Goal: Task Accomplishment & Management: Use online tool/utility

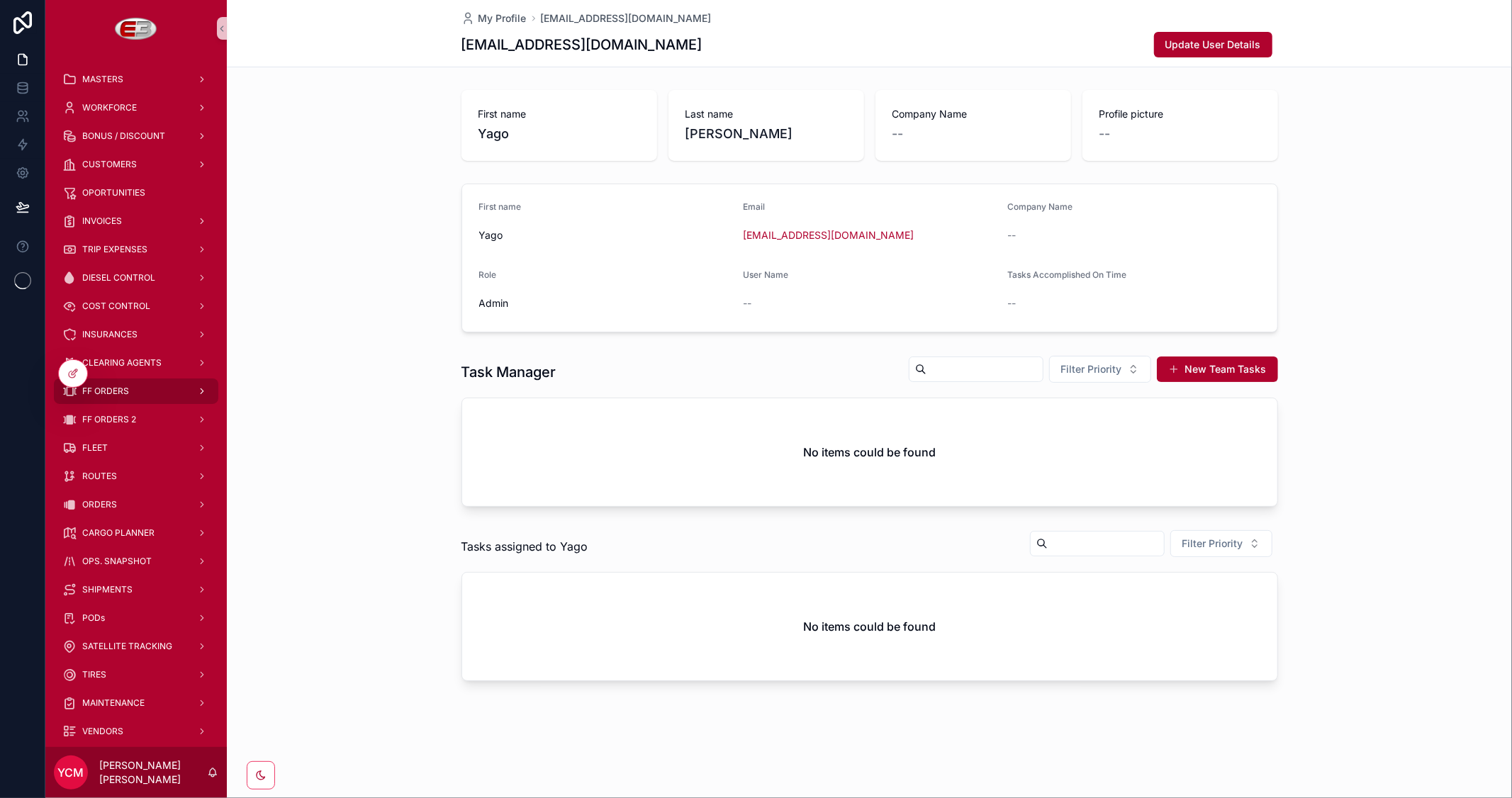
click at [111, 390] on span "FF ORDERS" at bounding box center [105, 392] width 47 height 11
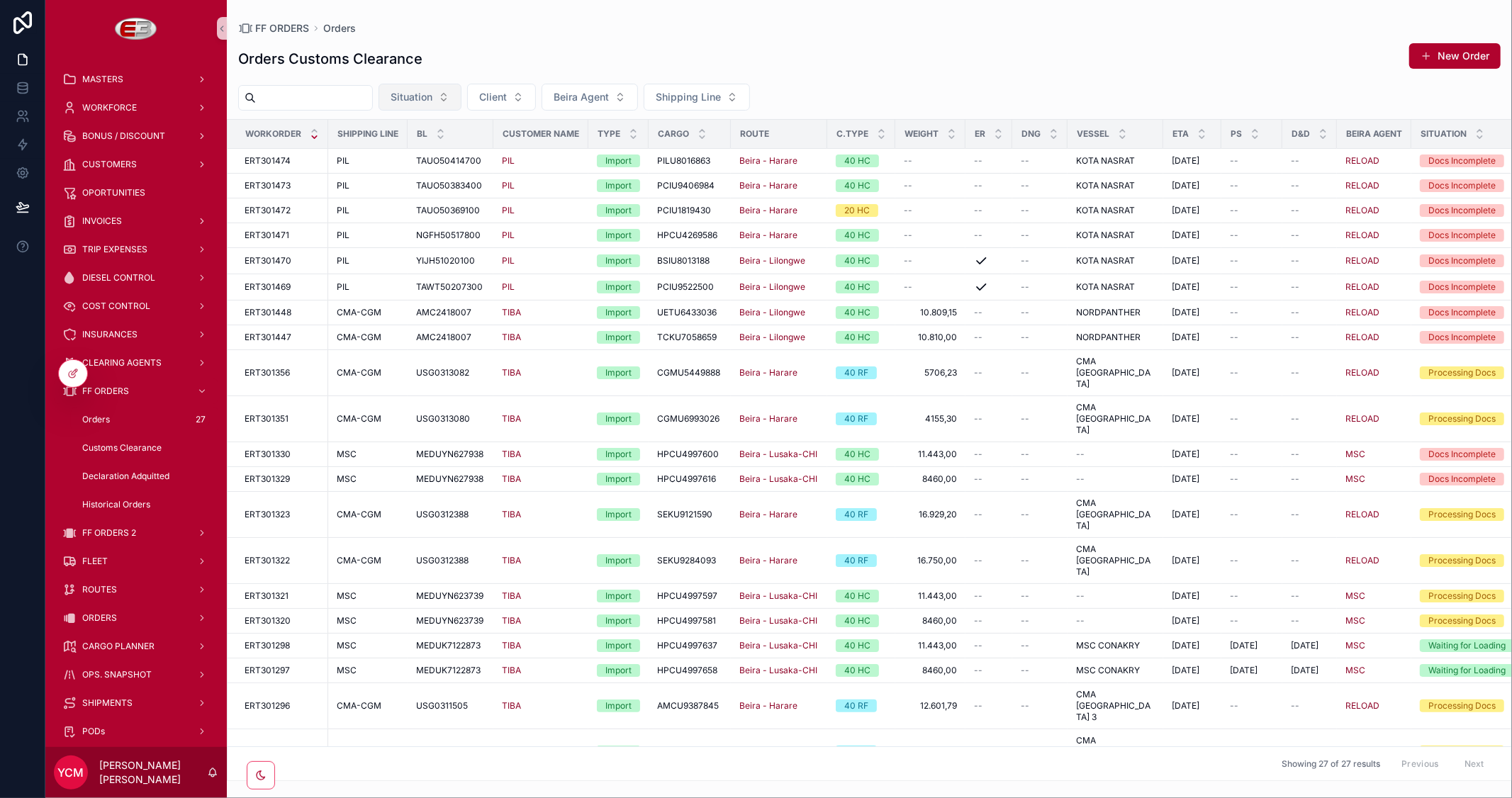
click at [432, 93] on span "Situation" at bounding box center [411, 97] width 42 height 14
click at [507, 102] on span "Client" at bounding box center [493, 97] width 28 height 14
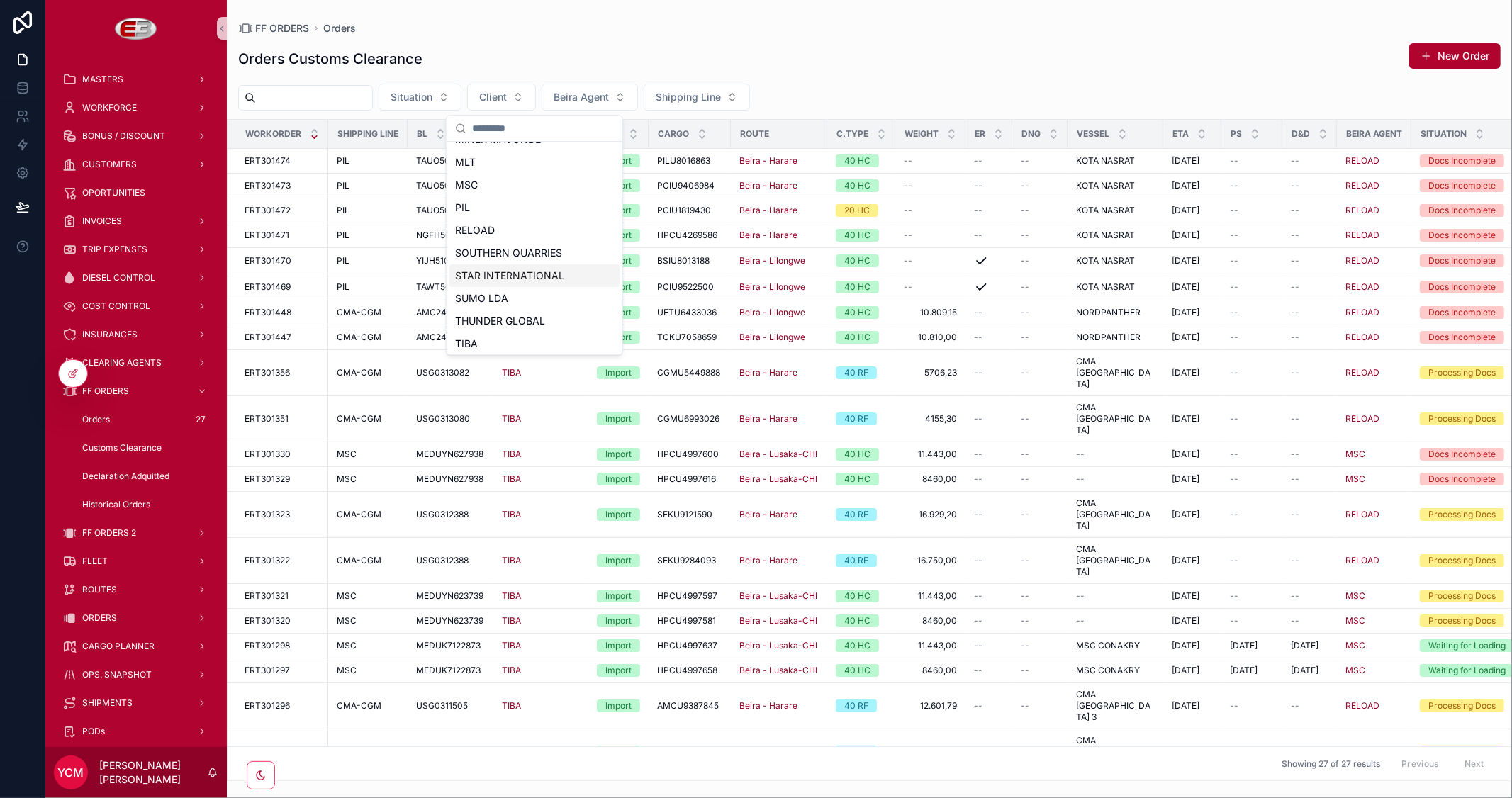
scroll to position [314, 0]
click at [484, 321] on div "TIBA" at bounding box center [535, 319] width 170 height 23
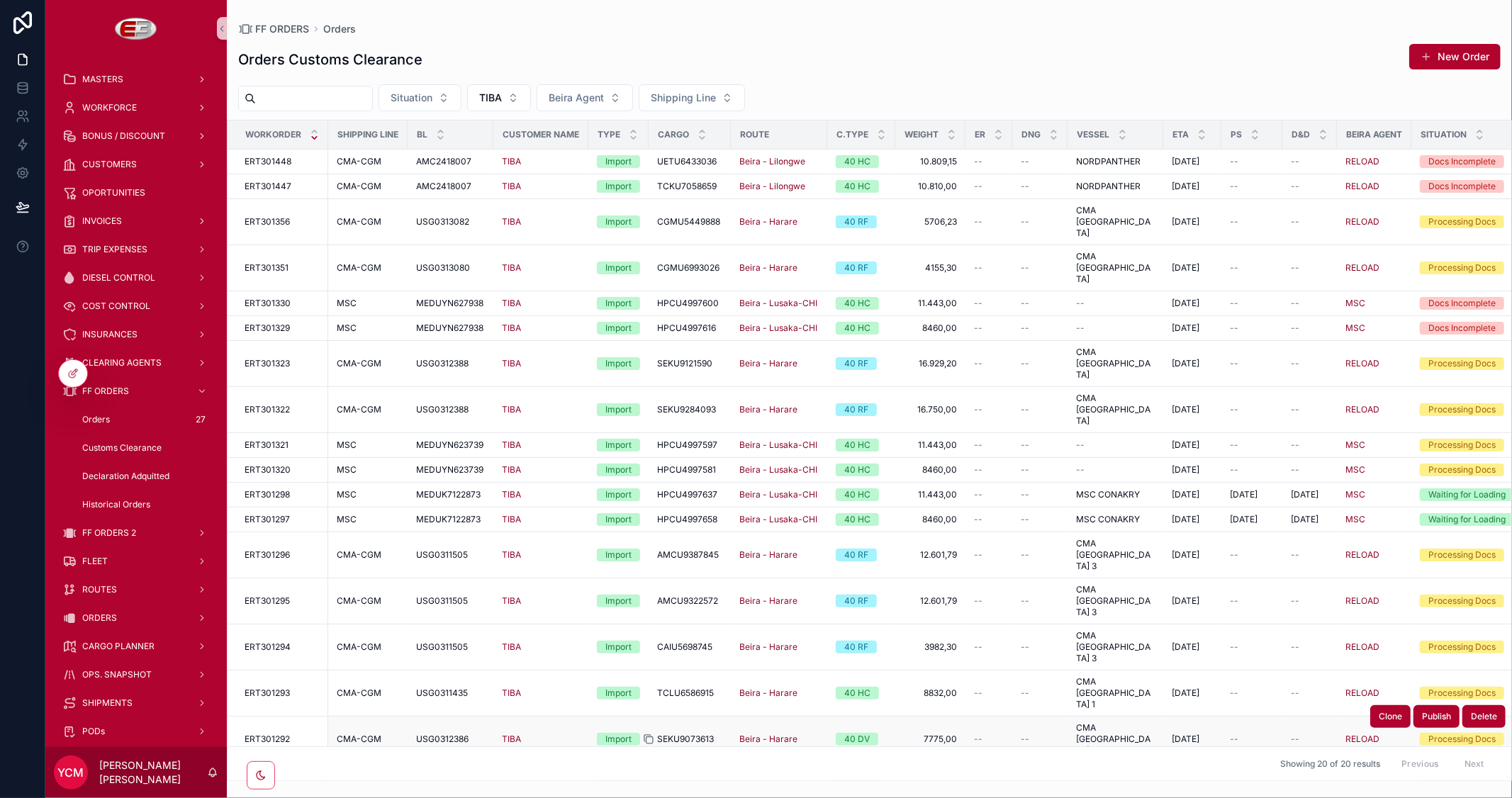
click at [650, 734] on icon "scrollable content" at bounding box center [649, 740] width 11 height 11
click at [531, 94] on button "TIBA" at bounding box center [499, 97] width 64 height 27
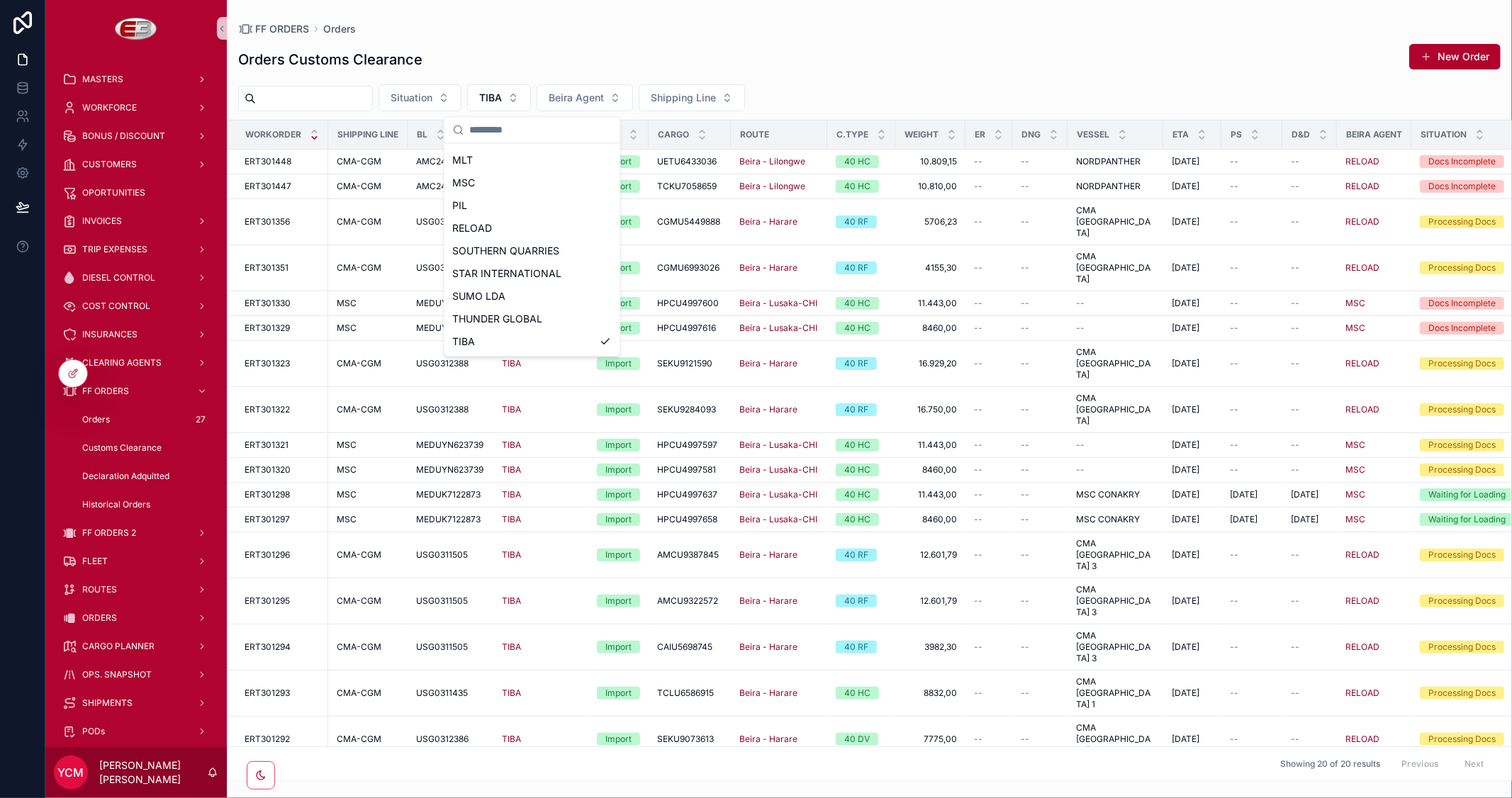
scroll to position [337, 0]
click at [504, 188] on div "PIL" at bounding box center [532, 184] width 170 height 23
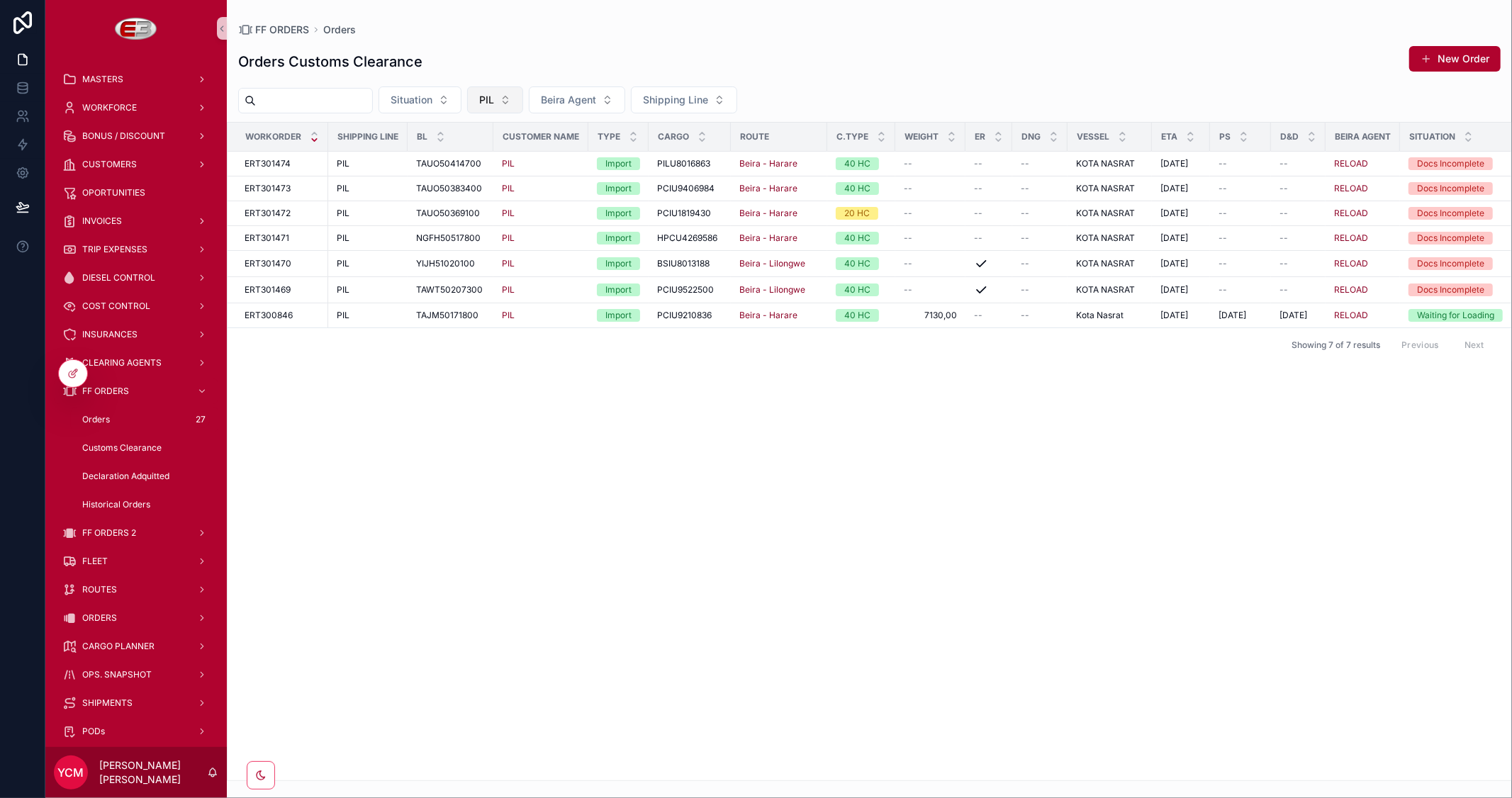
click at [494, 94] on span "PIL" at bounding box center [487, 99] width 15 height 14
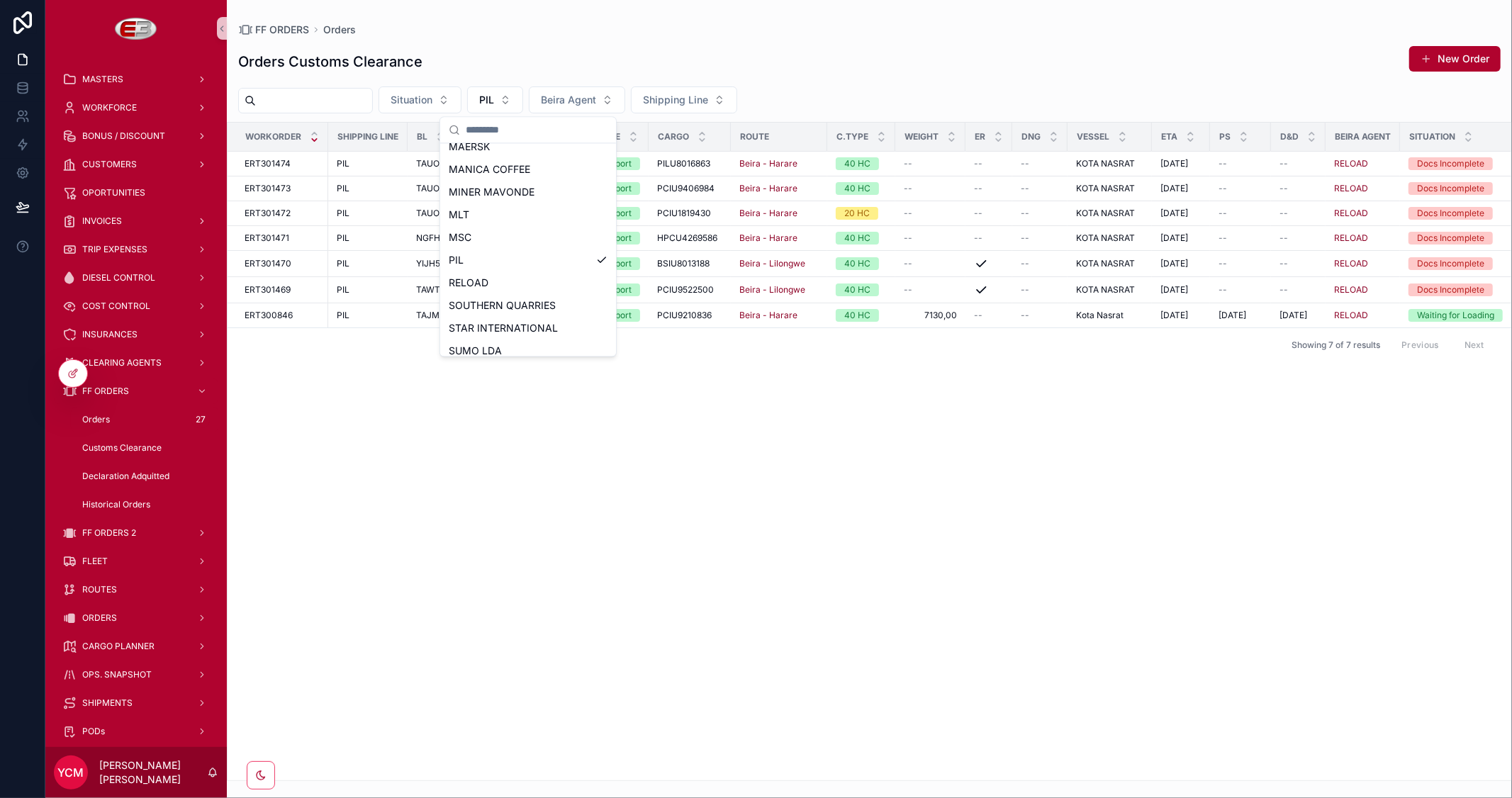
scroll to position [315, 0]
click at [473, 341] on div "TIBA" at bounding box center [528, 342] width 170 height 23
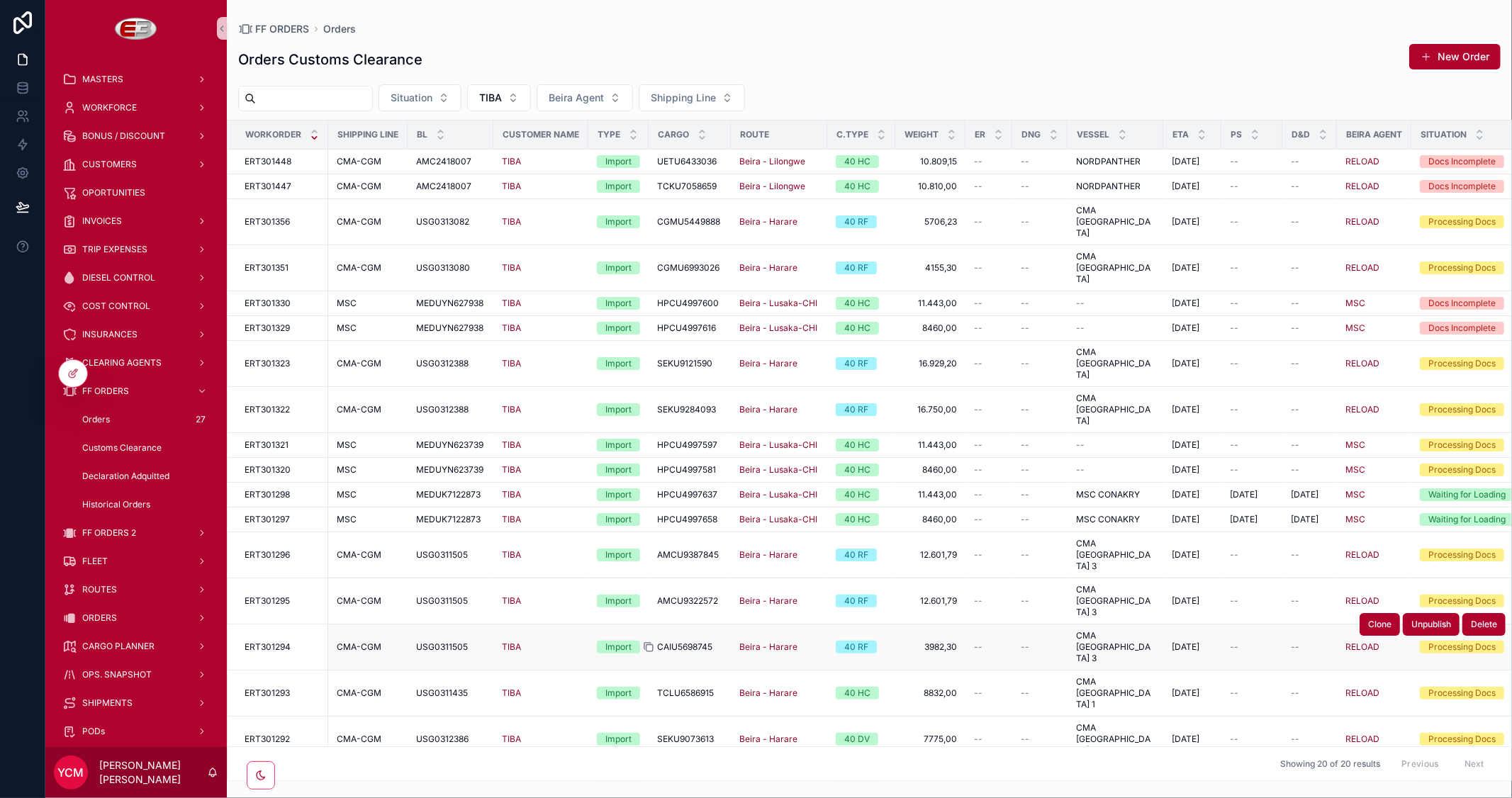
click at [650, 642] on icon "scrollable content" at bounding box center [649, 647] width 11 height 11
click at [332, 103] on input "scrollable content" at bounding box center [314, 98] width 116 height 20
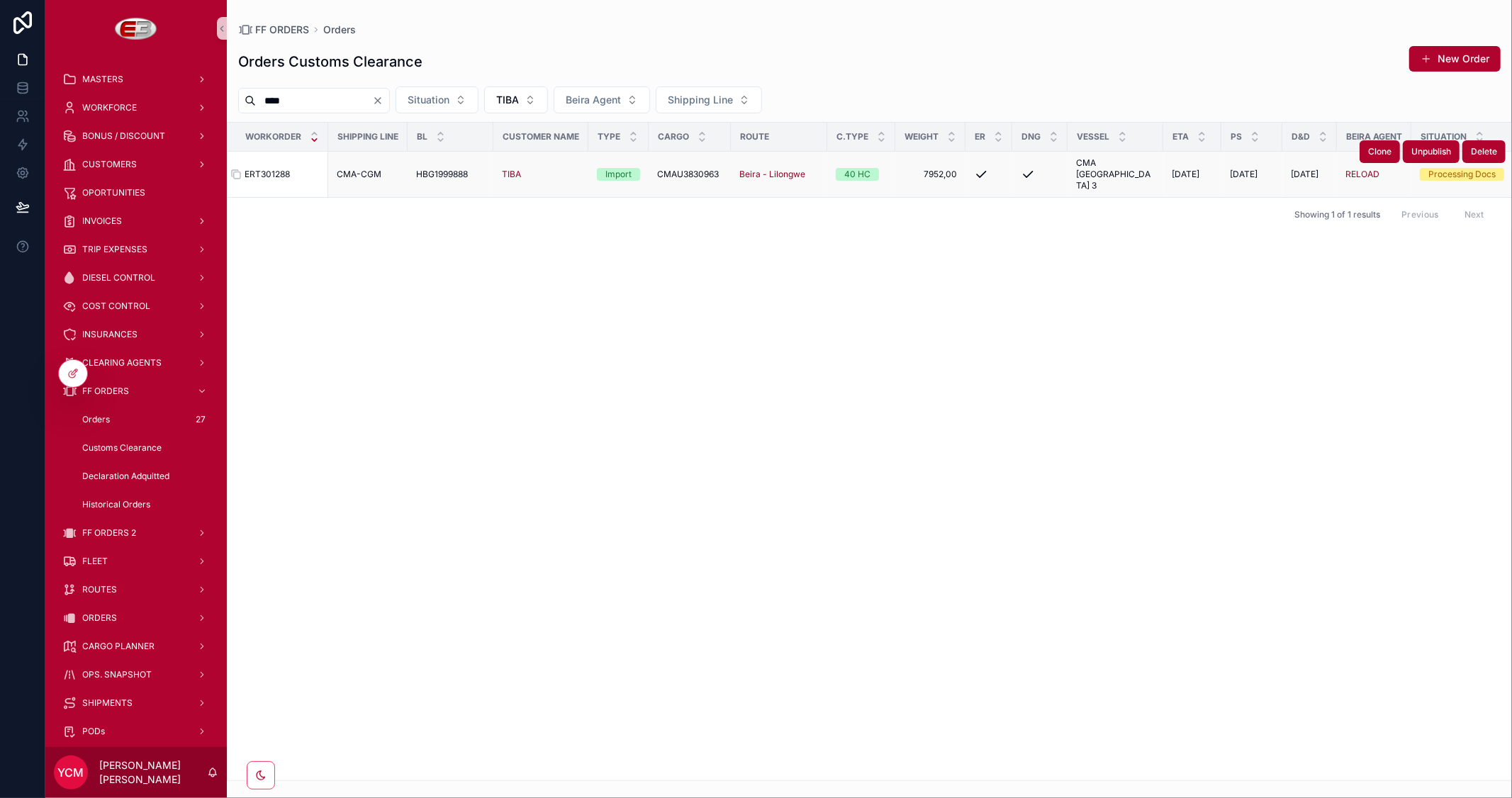
type input "****"
click at [295, 169] on div "ERT301288 ERT301288" at bounding box center [283, 175] width 75 height 11
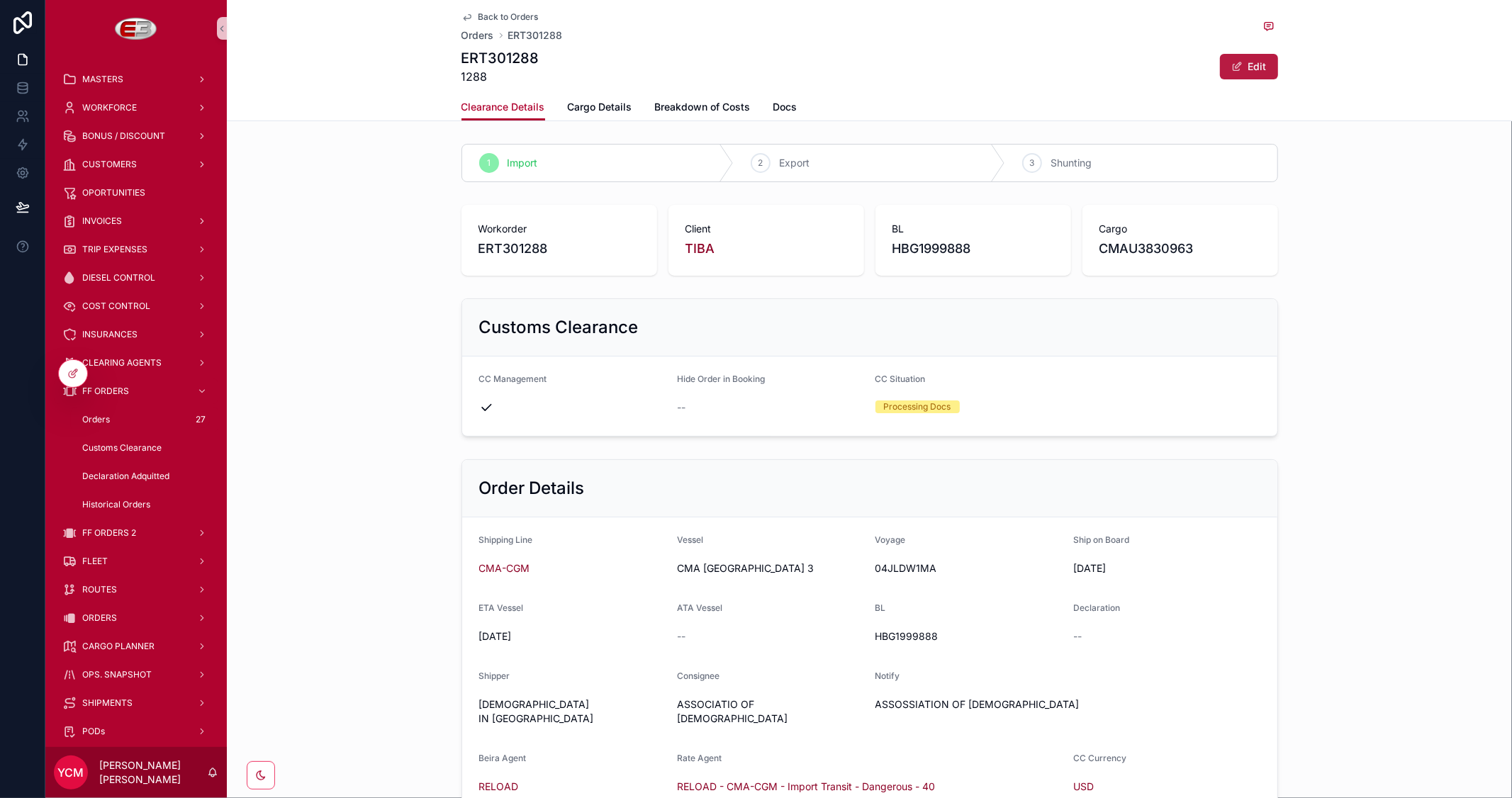
click at [1249, 68] on button "Edit" at bounding box center [1248, 66] width 58 height 25
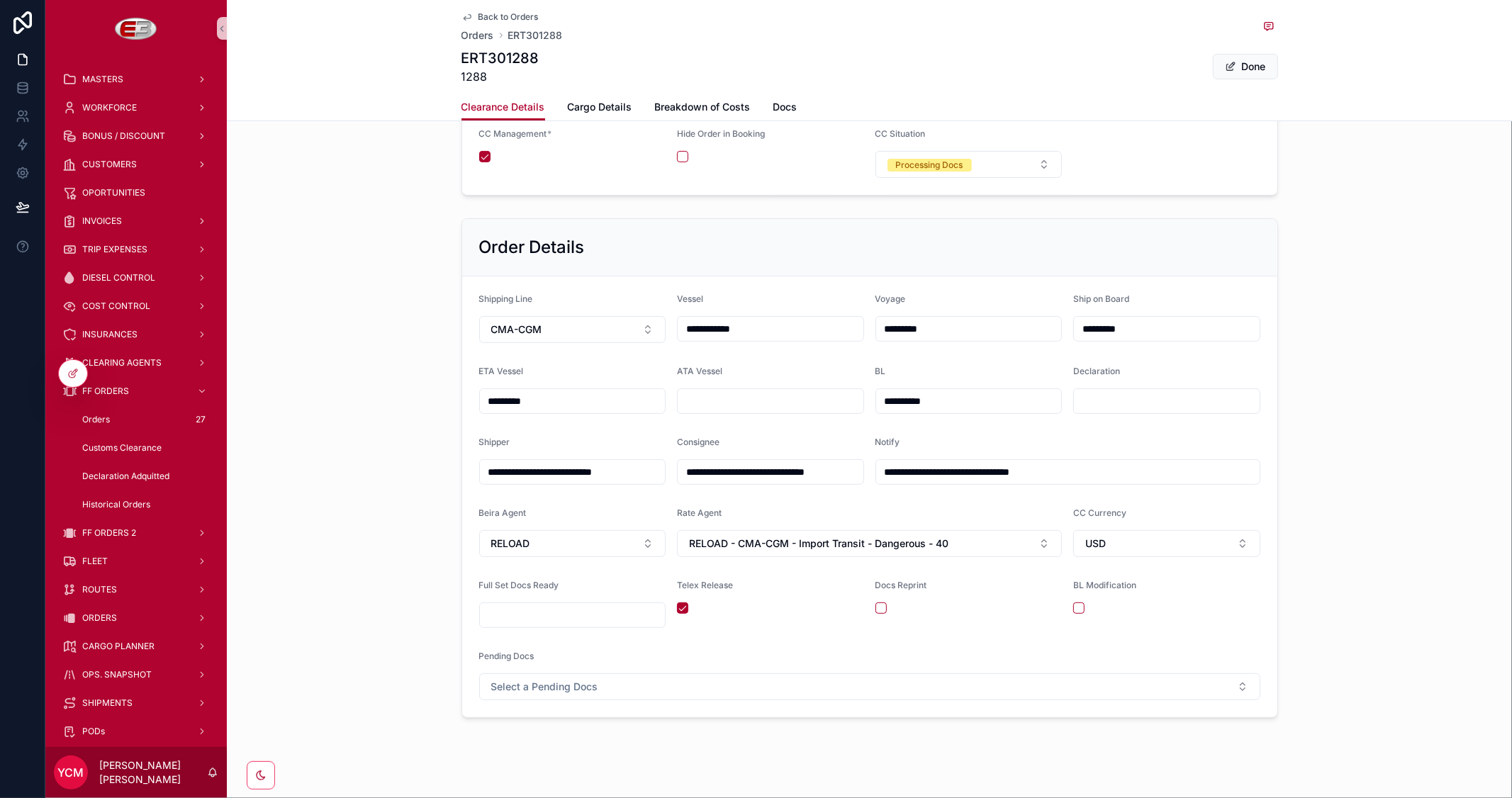
scroll to position [261, 0]
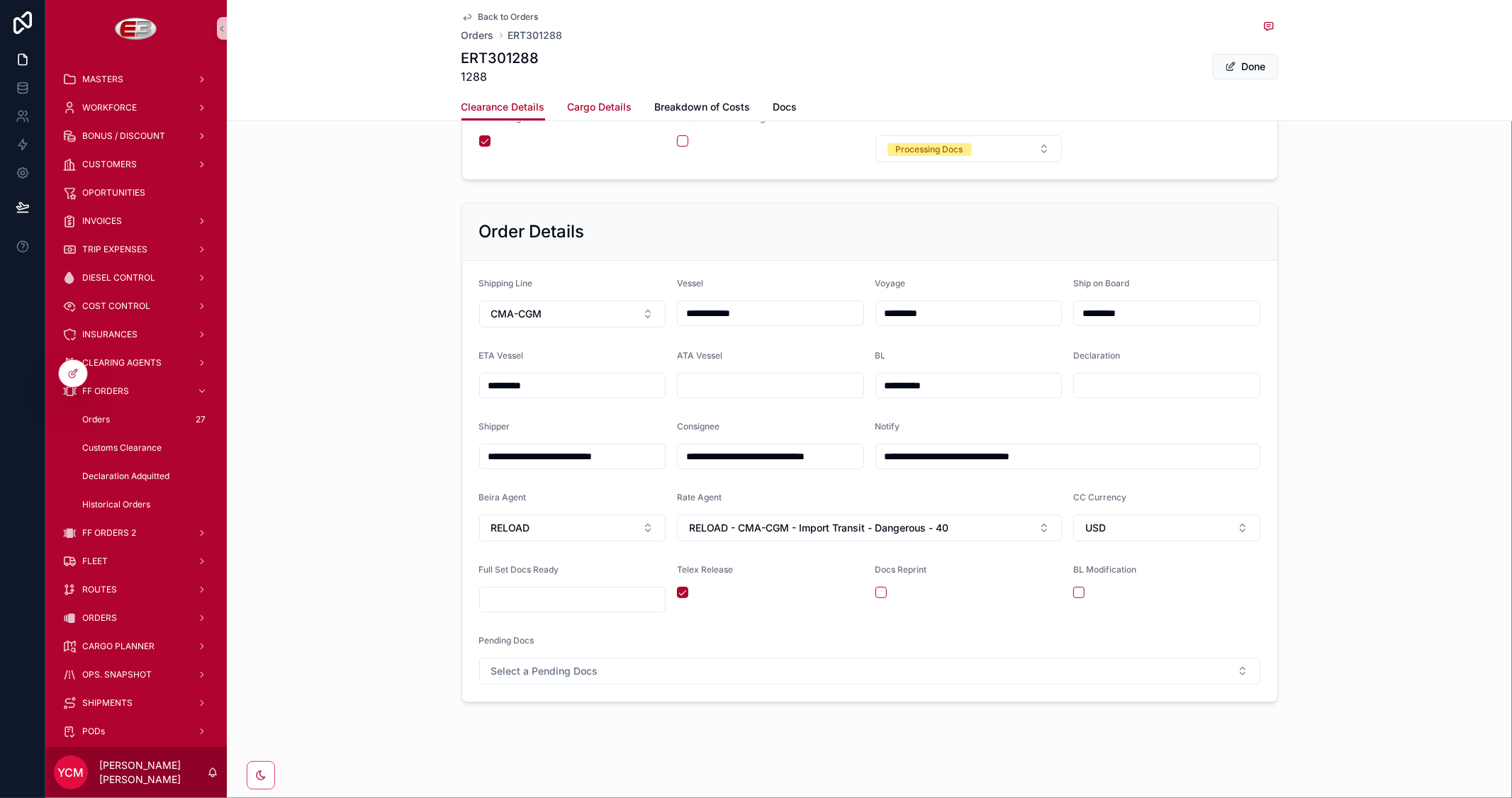
click at [605, 103] on span "Cargo Details" at bounding box center [600, 107] width 65 height 14
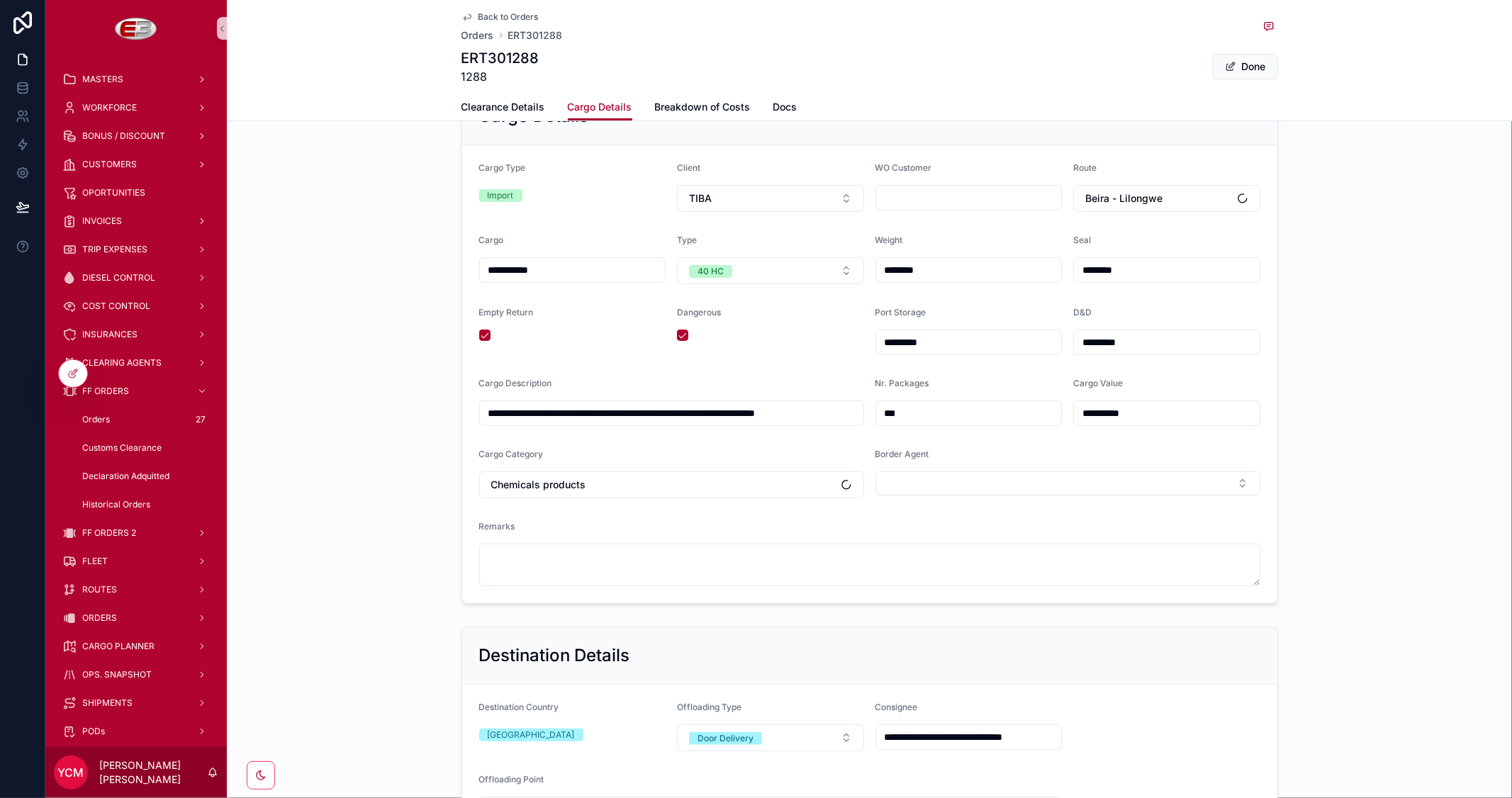
scroll to position [236, 0]
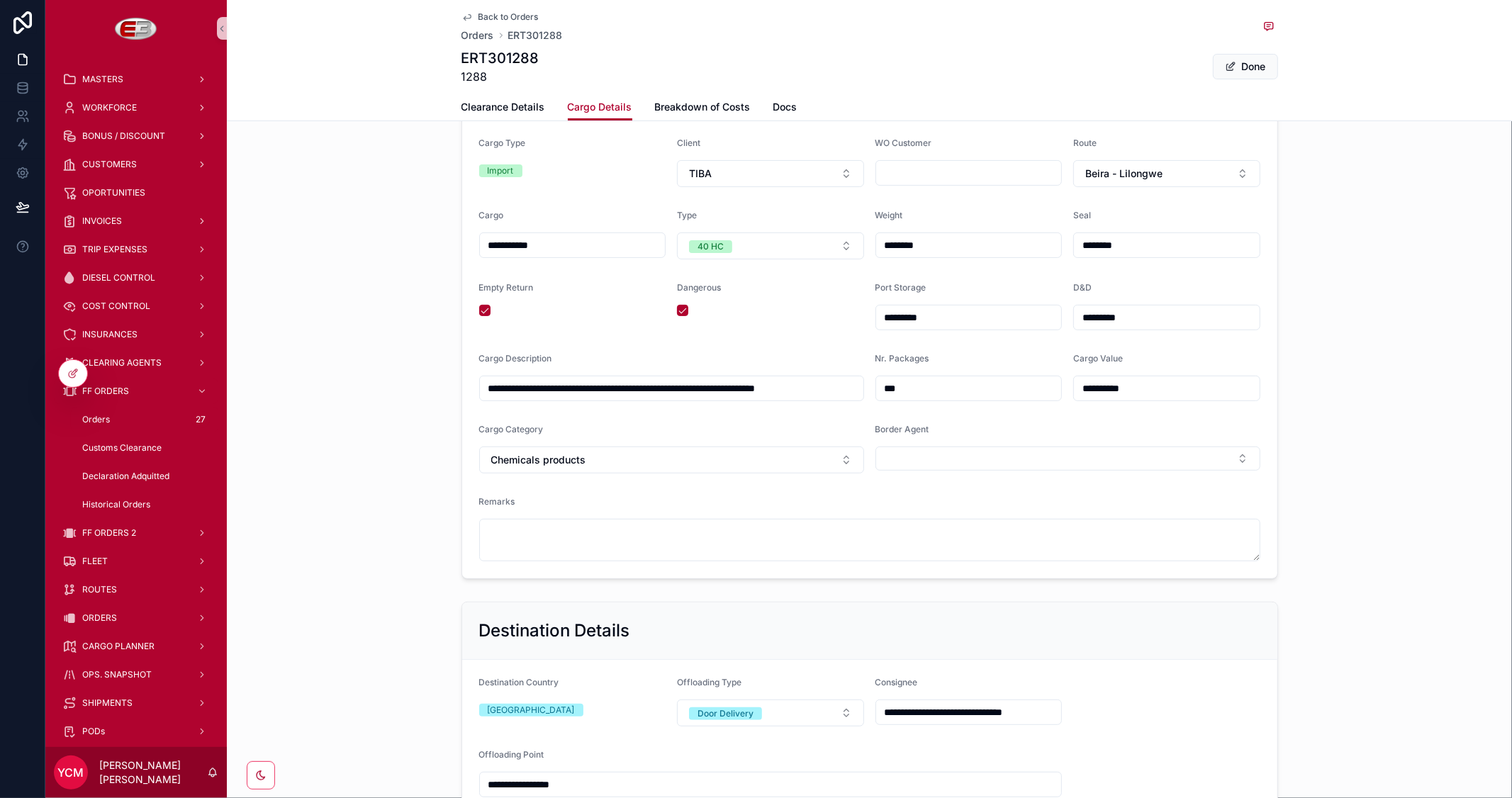
drag, startPoint x: 1164, startPoint y: 392, endPoint x: 1023, endPoint y: 384, distance: 141.2
click at [1023, 384] on form "**********" at bounding box center [869, 349] width 815 height 458
click at [1152, 350] on form "**********" at bounding box center [869, 349] width 815 height 458
click at [1114, 388] on input "scrollable content" at bounding box center [1166, 388] width 186 height 20
paste input "**********"
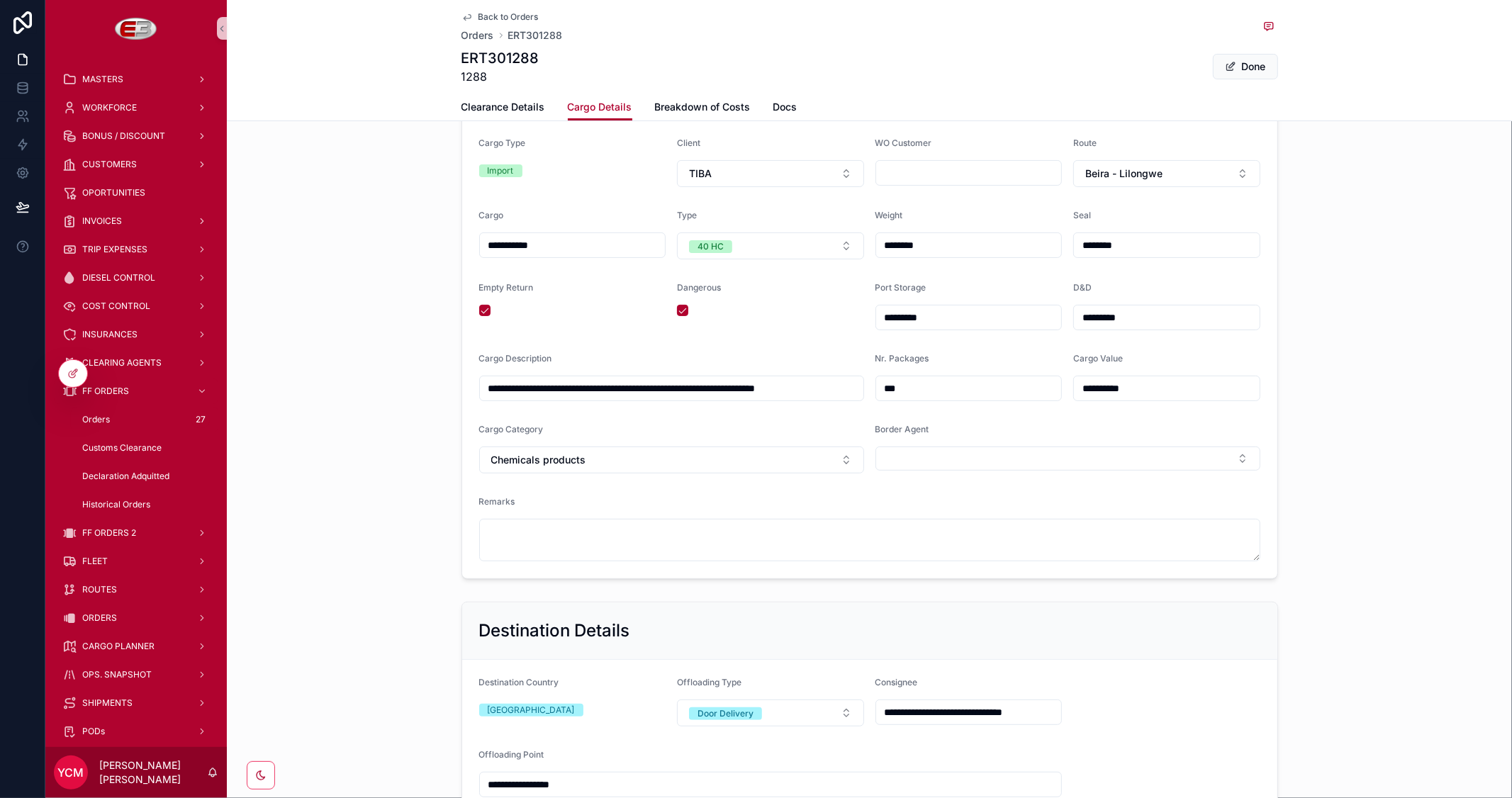
type input "**********"
click at [1354, 373] on div "**********" at bounding box center [869, 320] width 1285 height 528
drag, startPoint x: 1131, startPoint y: 391, endPoint x: 944, endPoint y: 364, distance: 188.9
click at [944, 364] on form "**********" at bounding box center [869, 349] width 815 height 458
paste input "**********"
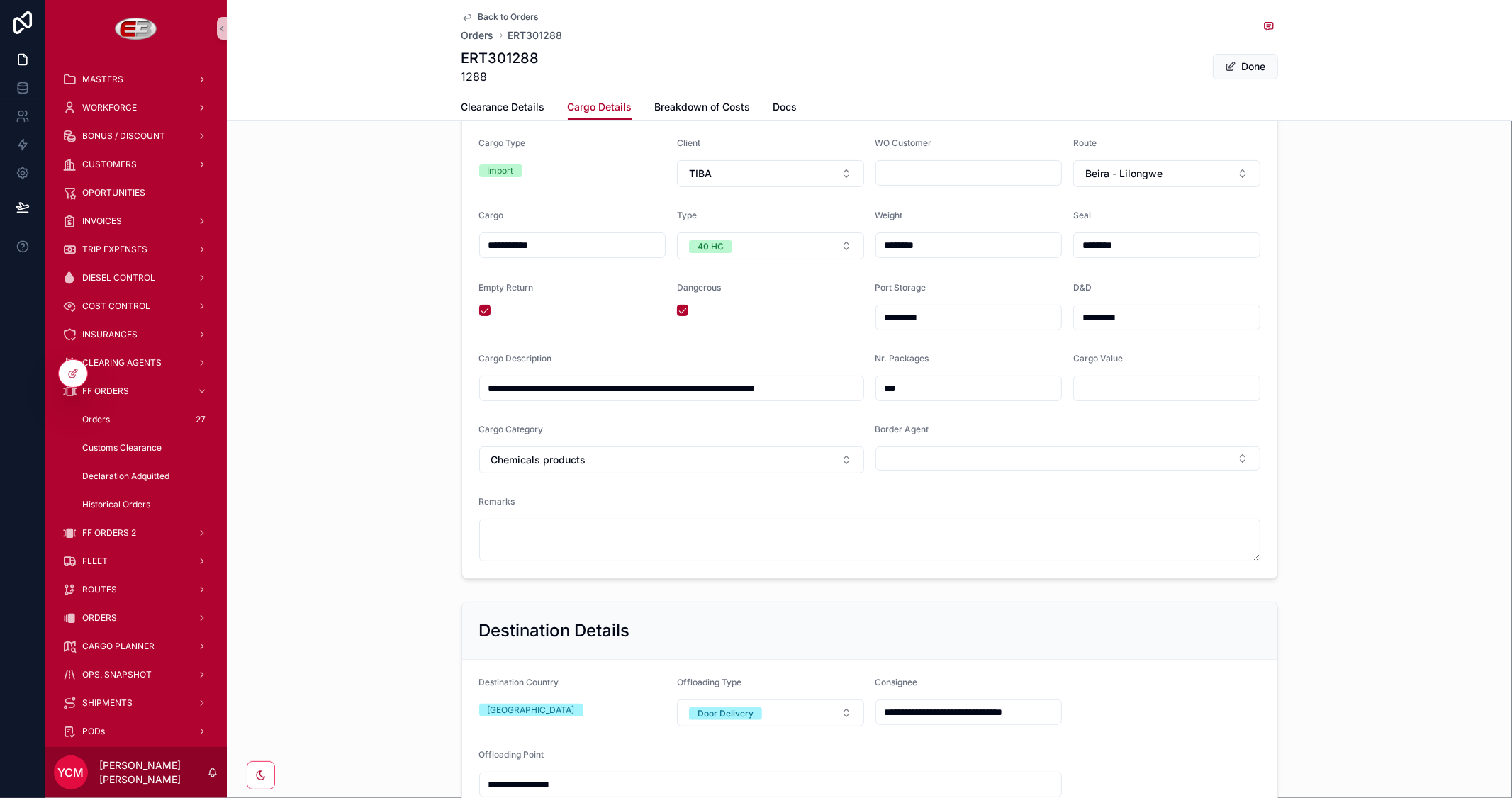
type input "**********"
click at [1290, 343] on div "**********" at bounding box center [869, 320] width 1285 height 528
drag, startPoint x: 1128, startPoint y: 387, endPoint x: 972, endPoint y: 386, distance: 156.0
click at [972, 386] on form "**********" at bounding box center [869, 349] width 815 height 458
click at [1132, 385] on input "scrollable content" at bounding box center [1166, 388] width 186 height 20
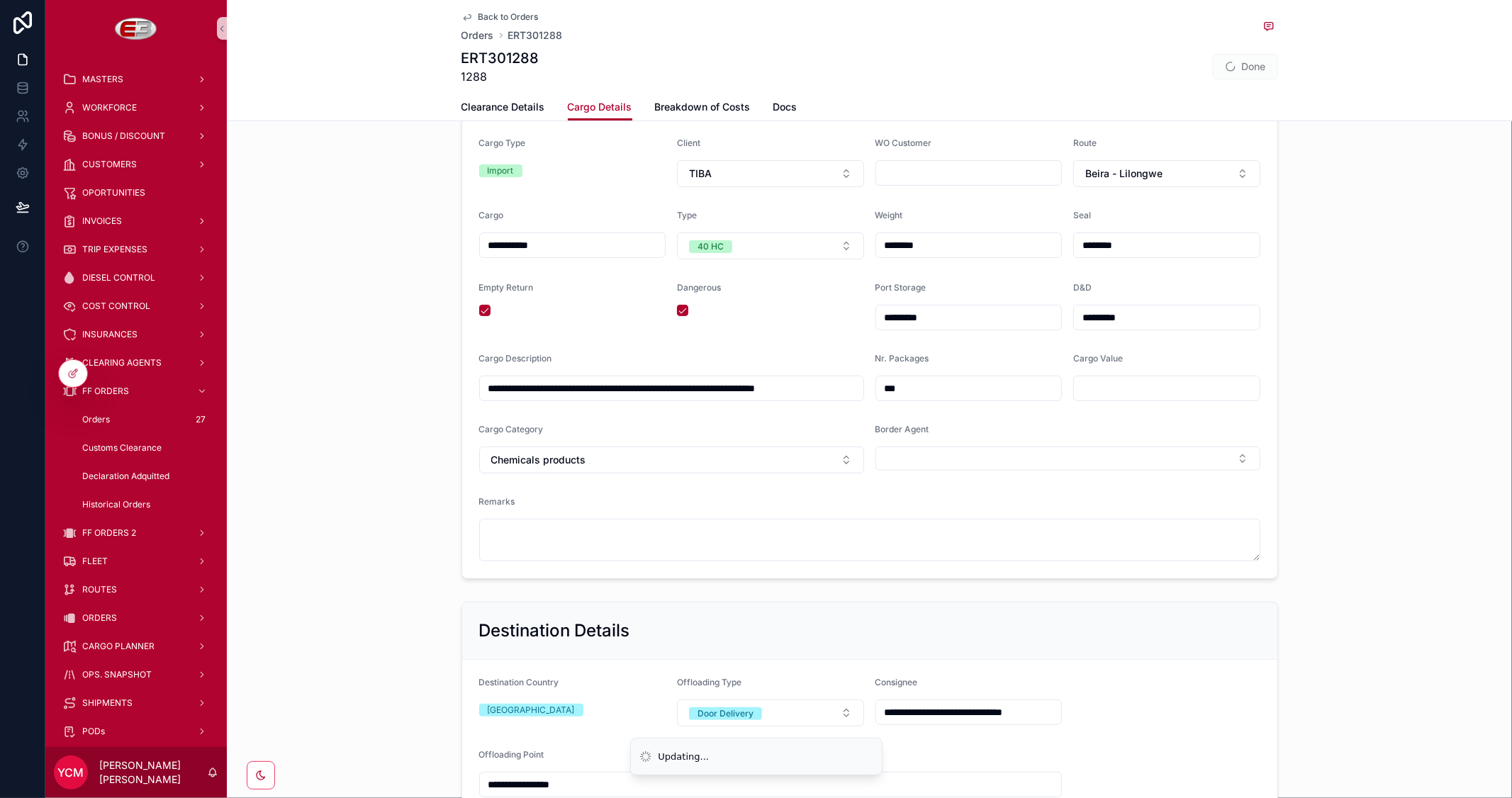
paste input "**********"
type input "**********"
click at [1329, 379] on div "**********" at bounding box center [869, 320] width 1285 height 528
click at [1249, 69] on button "Done" at bounding box center [1245, 66] width 66 height 25
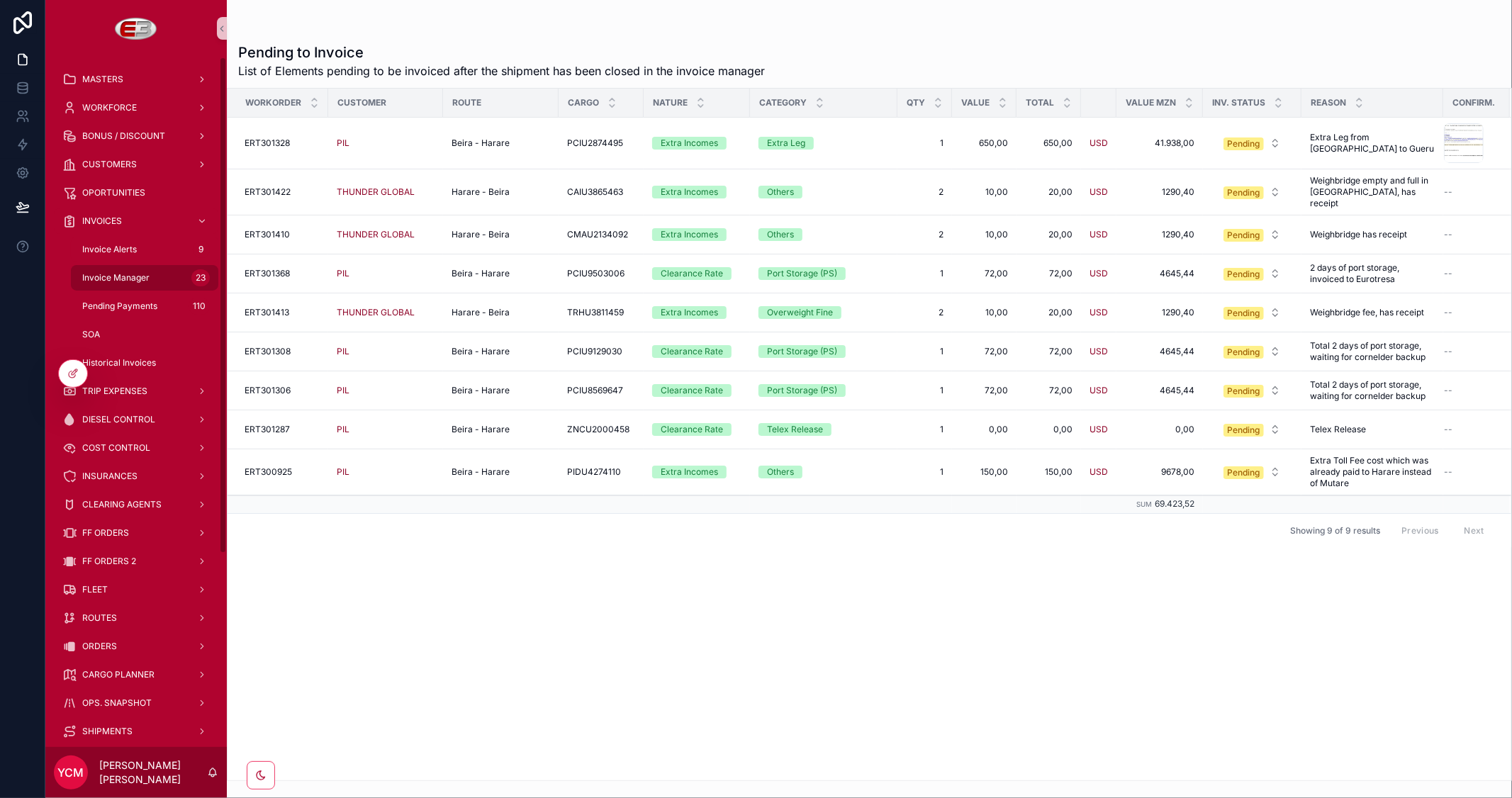
click at [96, 274] on span "Invoice Manager" at bounding box center [115, 278] width 67 height 11
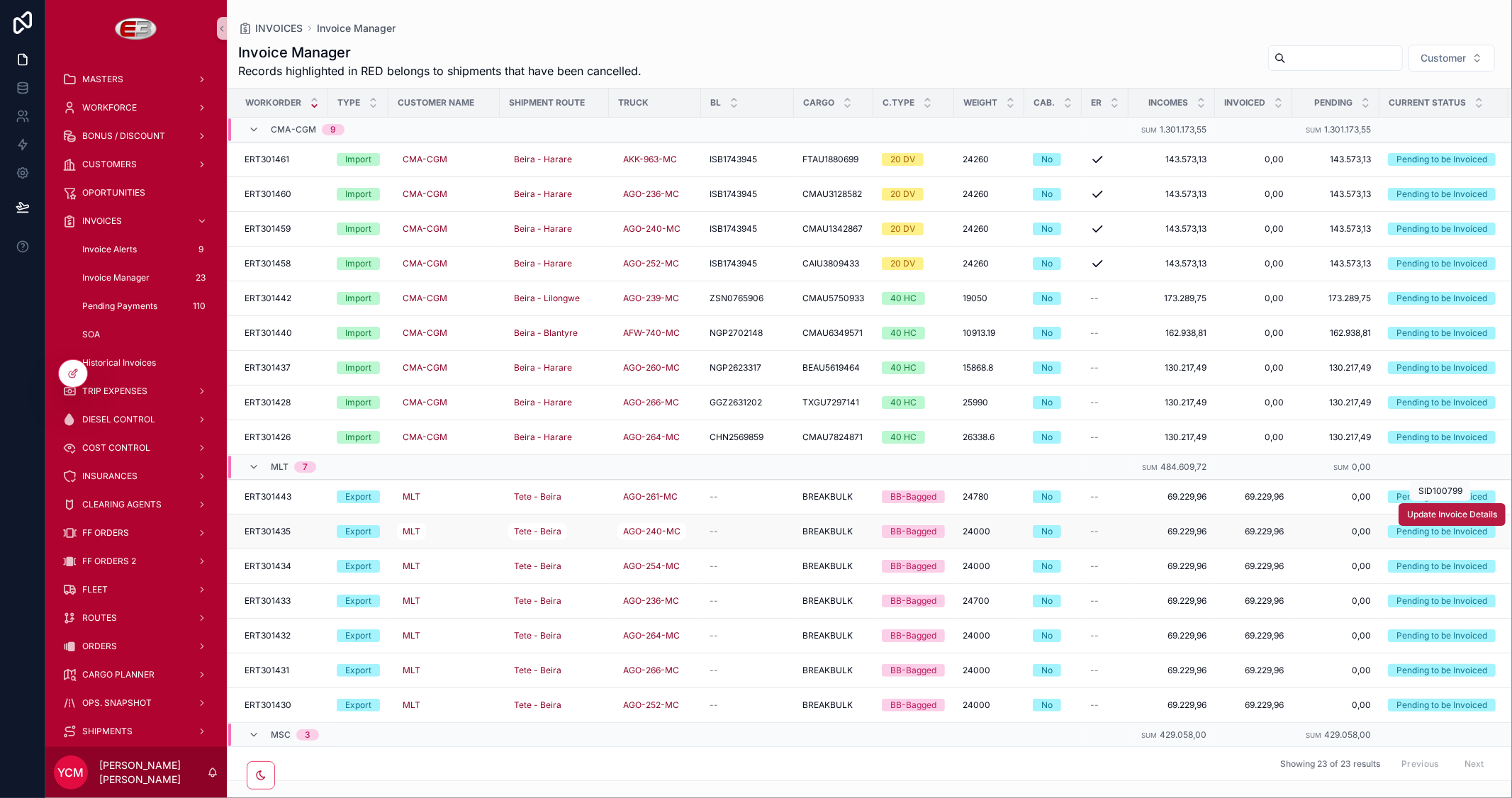
click at [1430, 518] on span "Update Invoice Details" at bounding box center [1451, 515] width 90 height 11
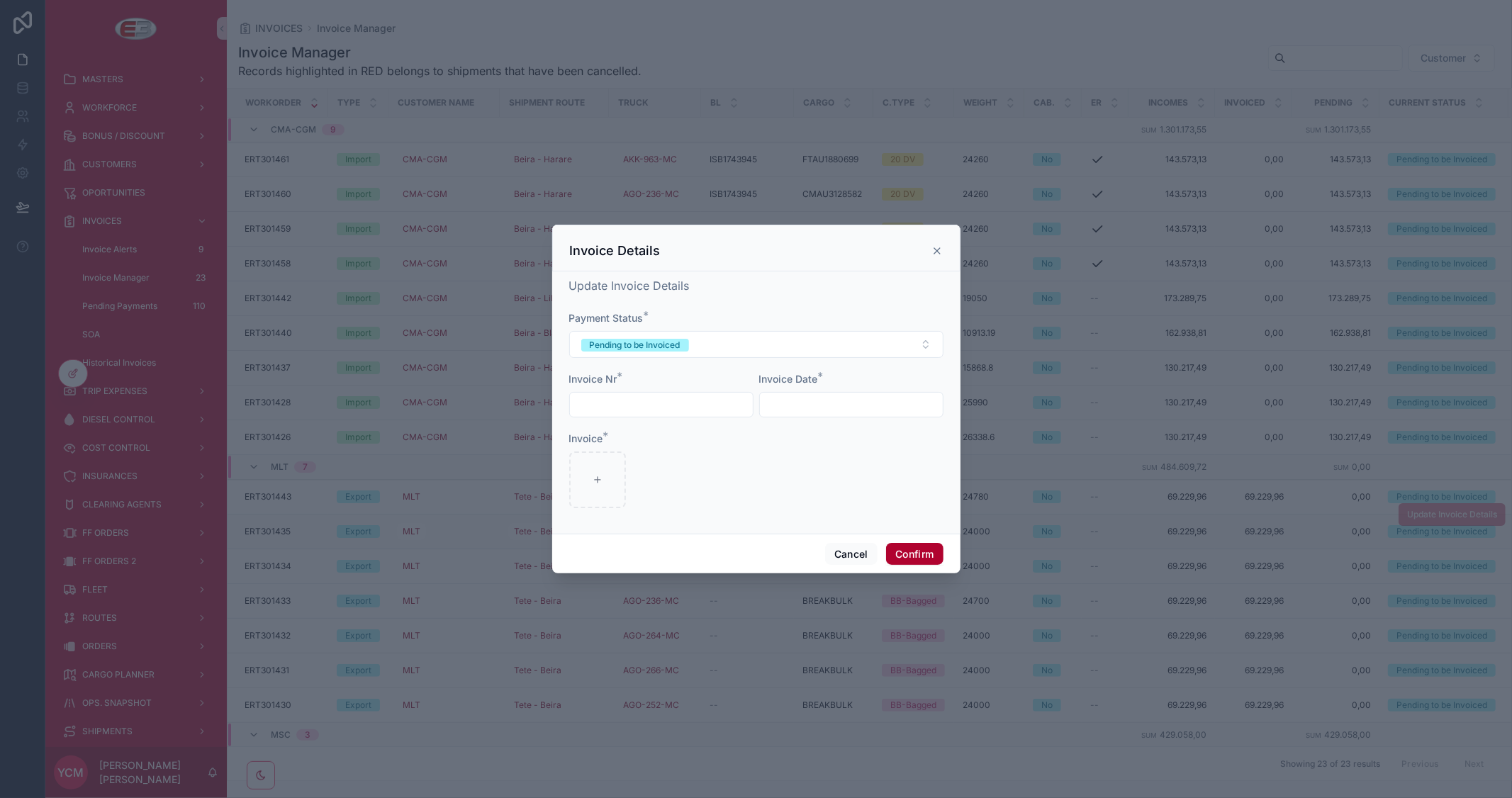
click at [936, 250] on icon at bounding box center [937, 251] width 11 height 11
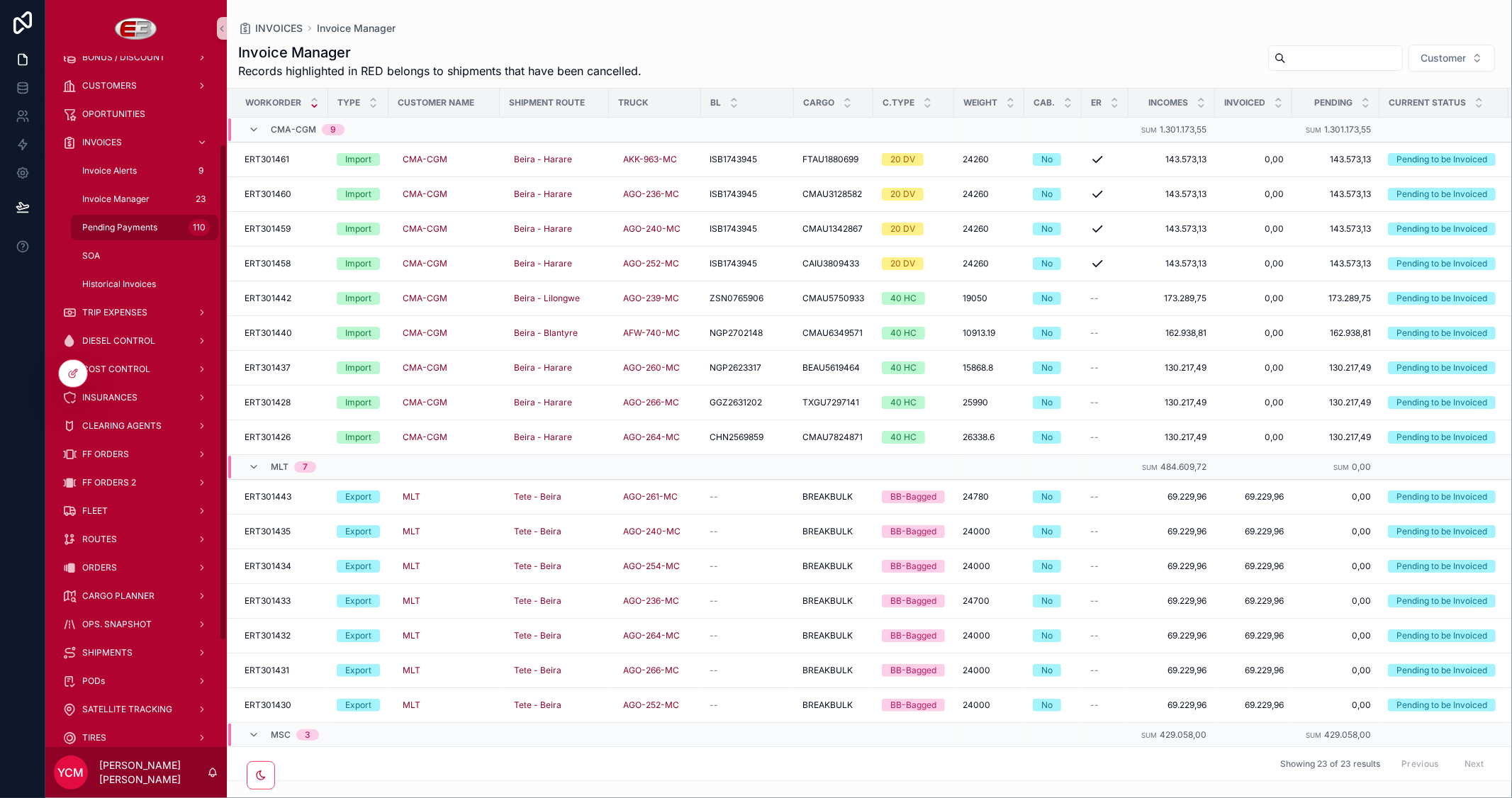
scroll to position [157, 0]
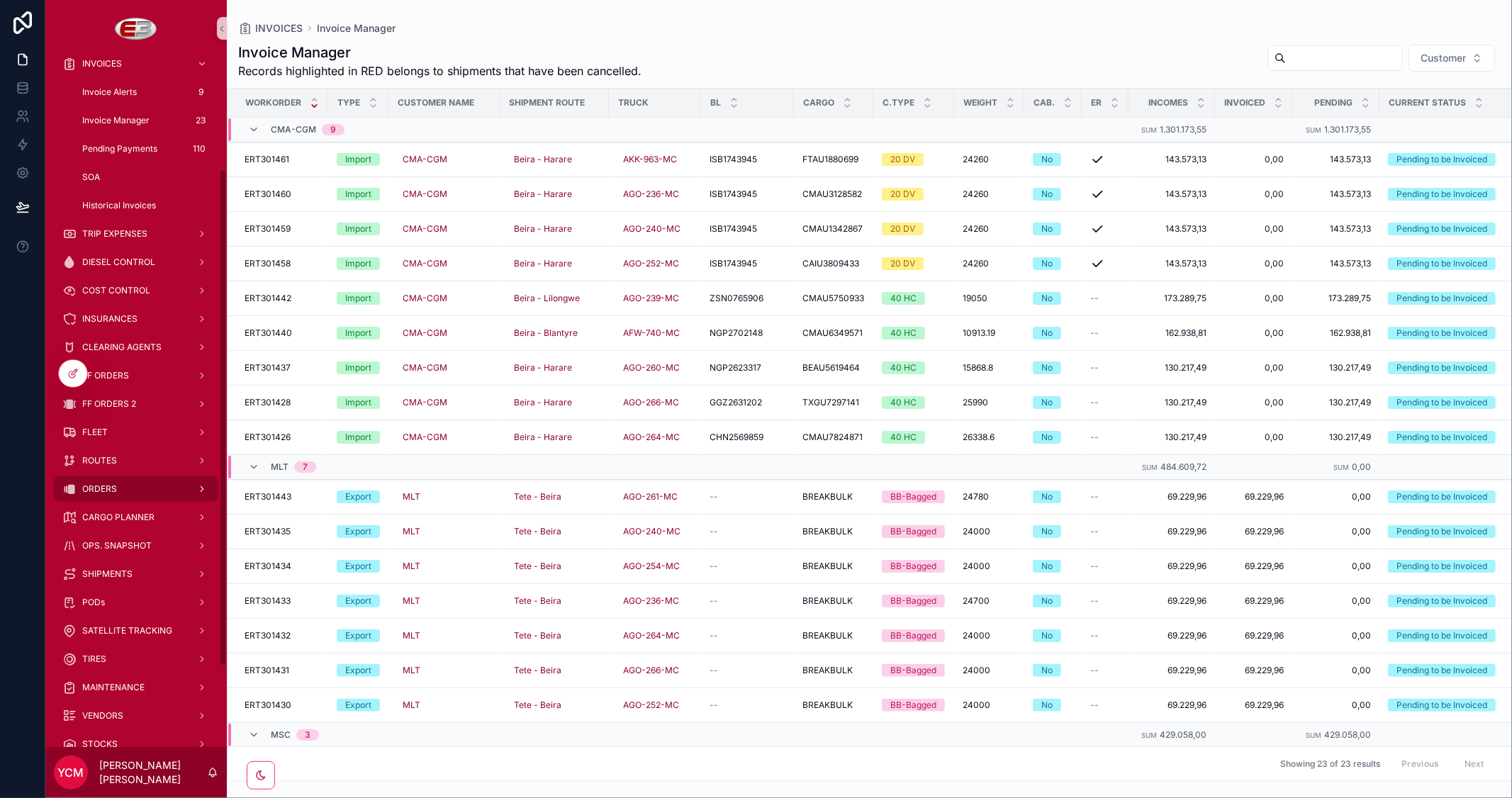
click at [101, 487] on span "ORDERS" at bounding box center [99, 489] width 34 height 11
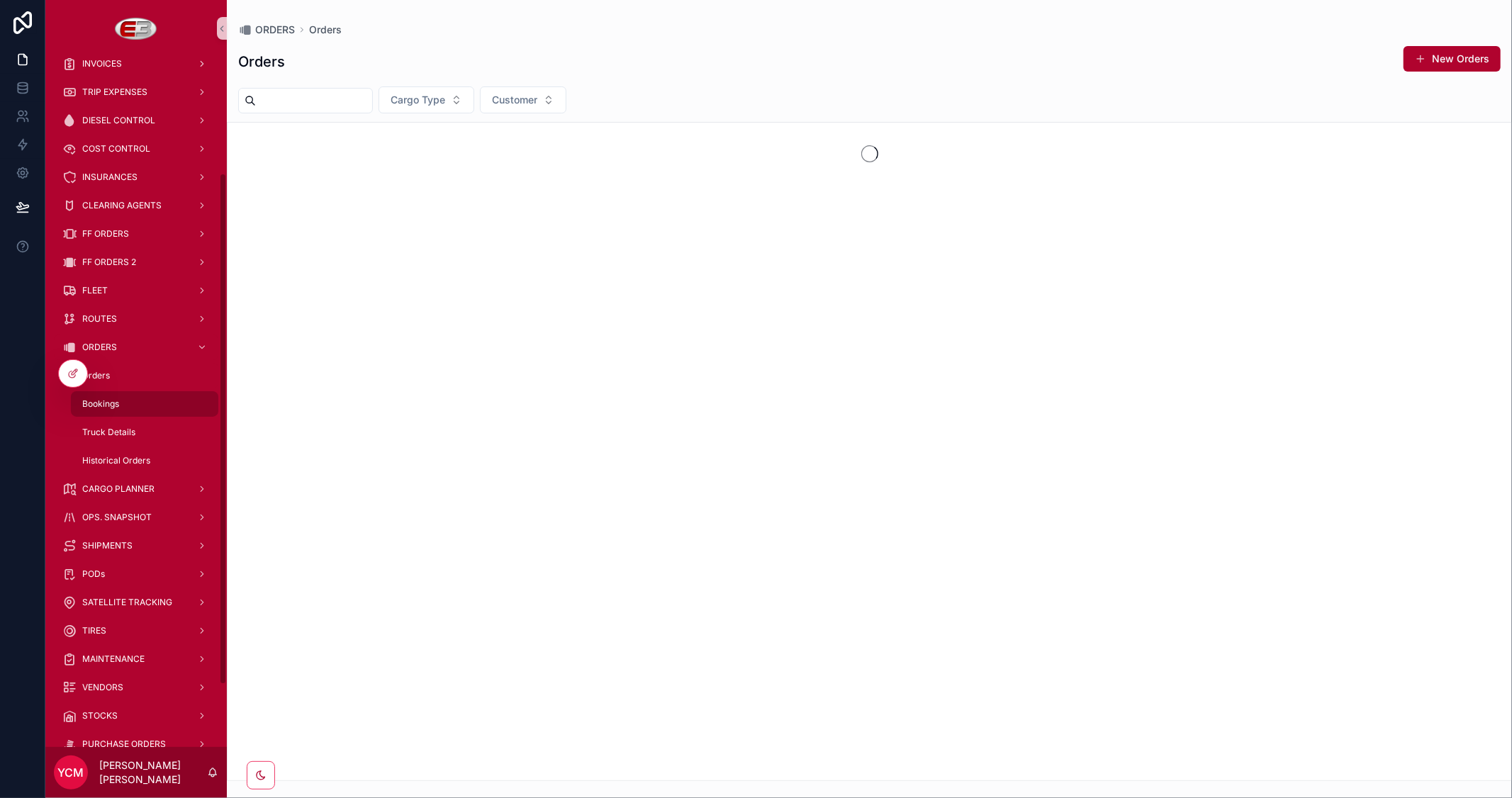
click at [102, 406] on span "Bookings" at bounding box center [100, 404] width 37 height 11
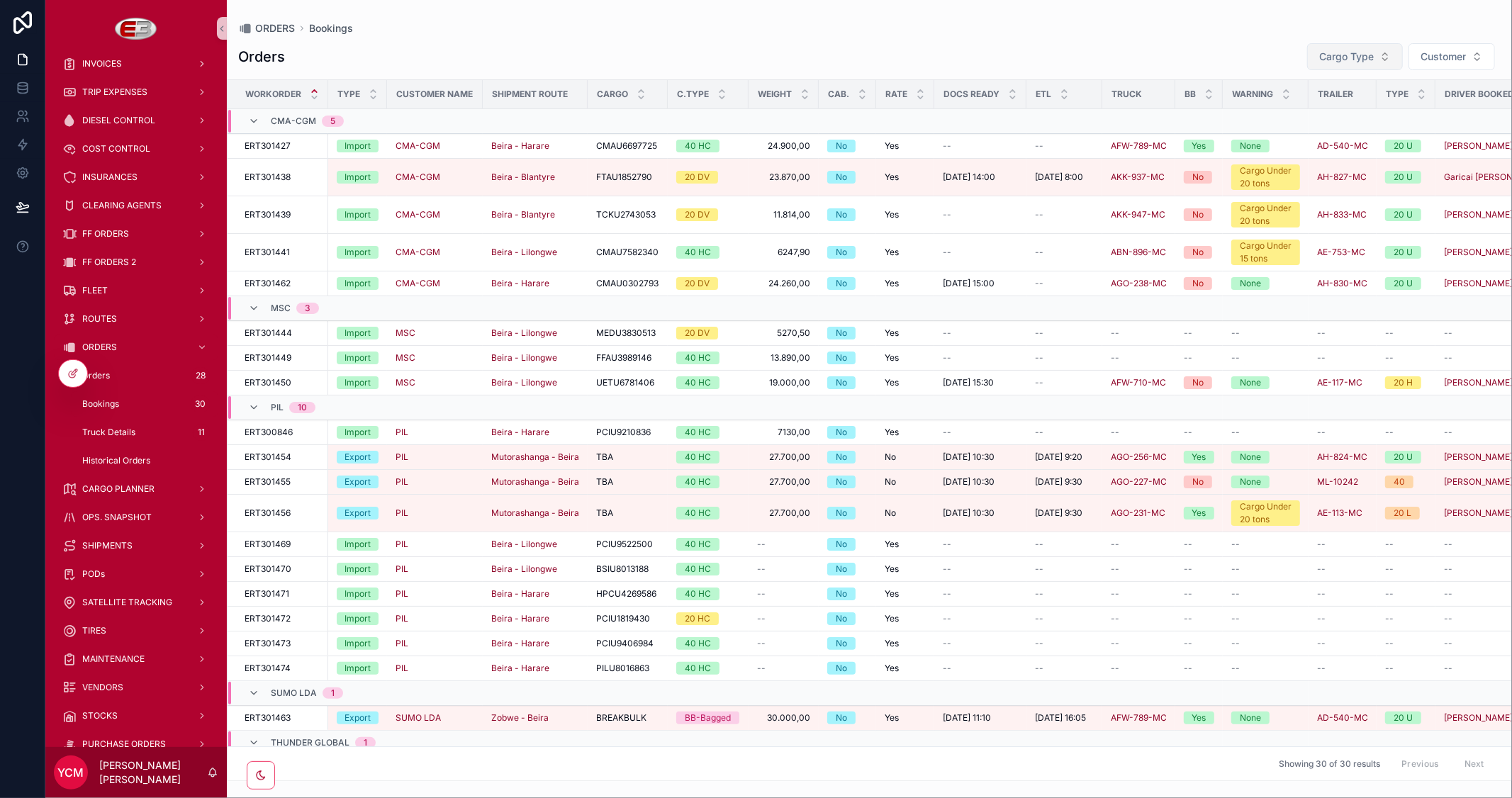
click at [1352, 54] on span "Cargo Type" at bounding box center [1346, 57] width 55 height 14
click at [1301, 117] on div "Import" at bounding box center [1353, 114] width 170 height 23
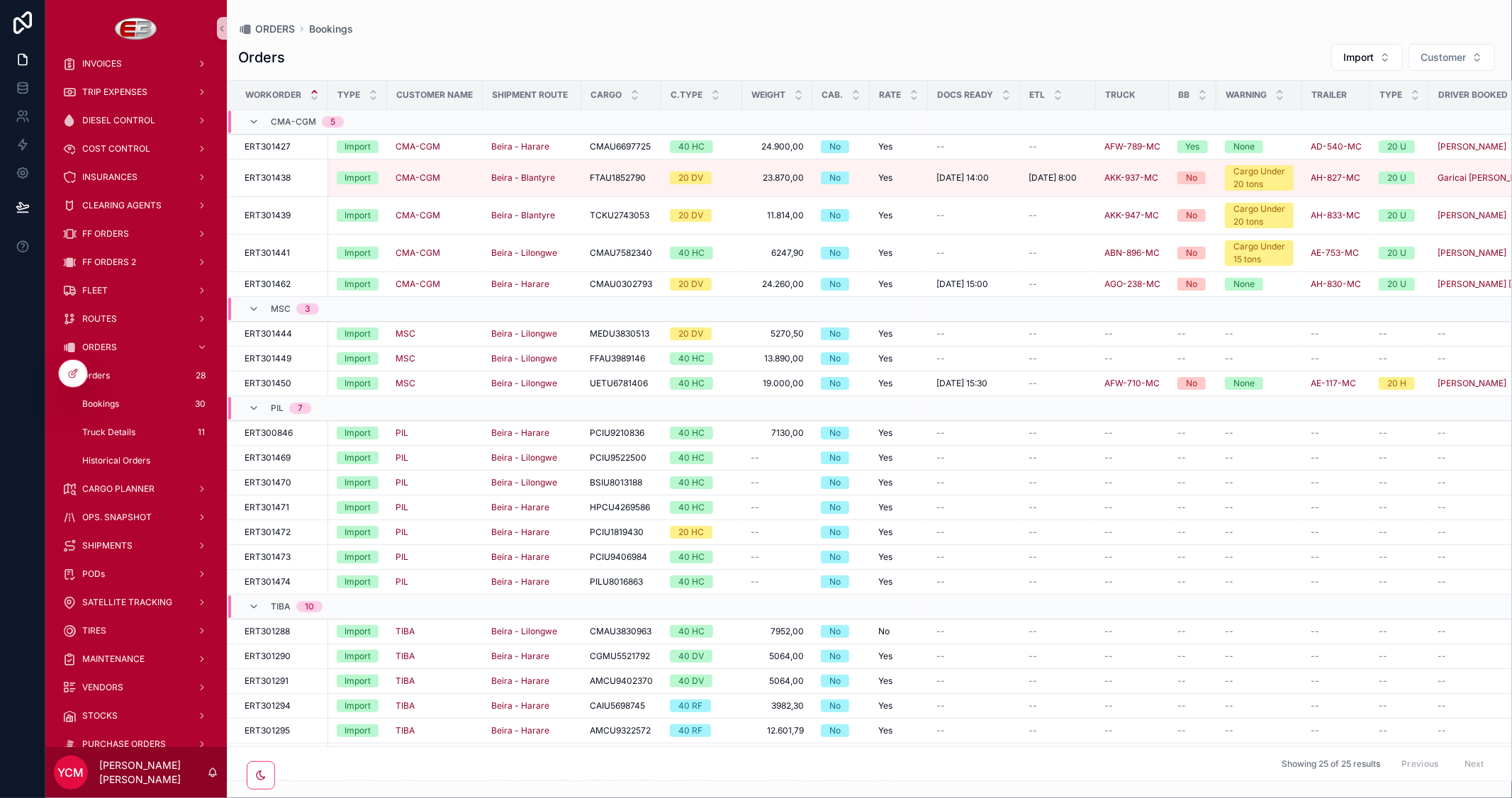
click at [1213, 57] on div "Orders Import Customer" at bounding box center [869, 57] width 1262 height 29
click at [118, 490] on span "CARGO PLANNER" at bounding box center [118, 489] width 72 height 11
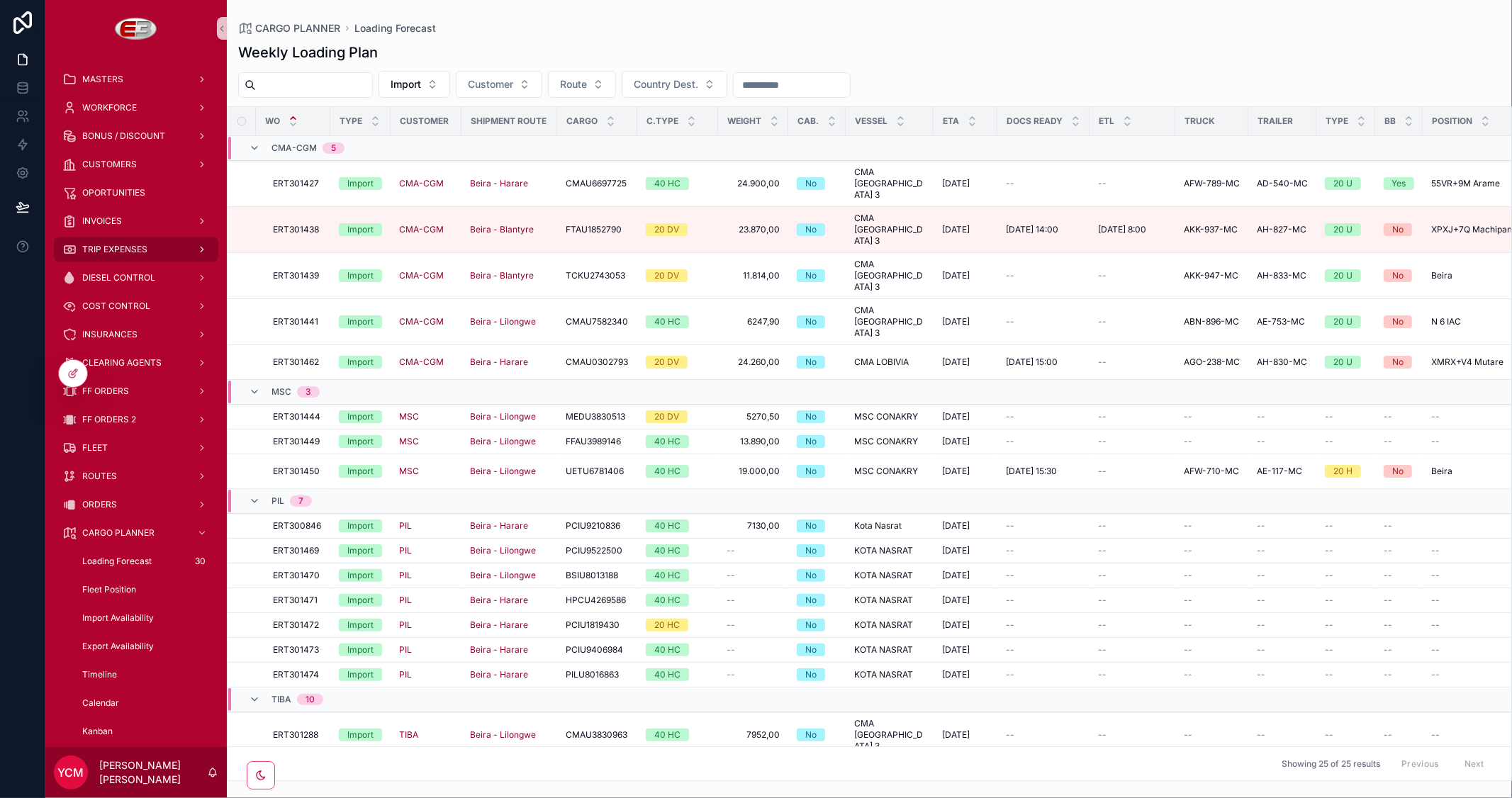
click at [124, 248] on span "TRIP EXPENSES" at bounding box center [115, 250] width 66 height 11
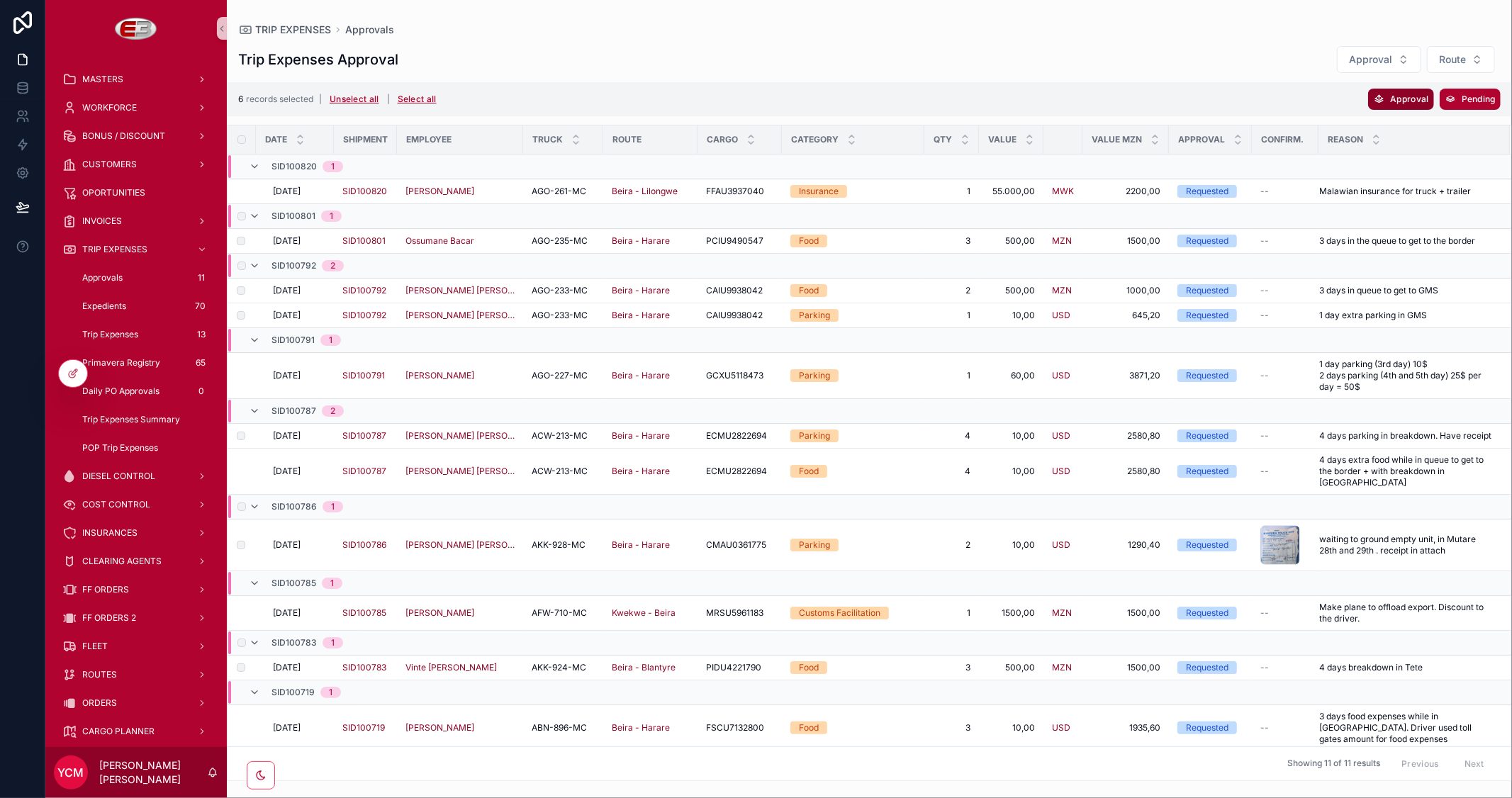
click at [1375, 100] on icon "scrollable content" at bounding box center [1378, 99] width 11 height 11
click at [1469, 72] on icon "scrollable content" at bounding box center [1470, 71] width 11 height 11
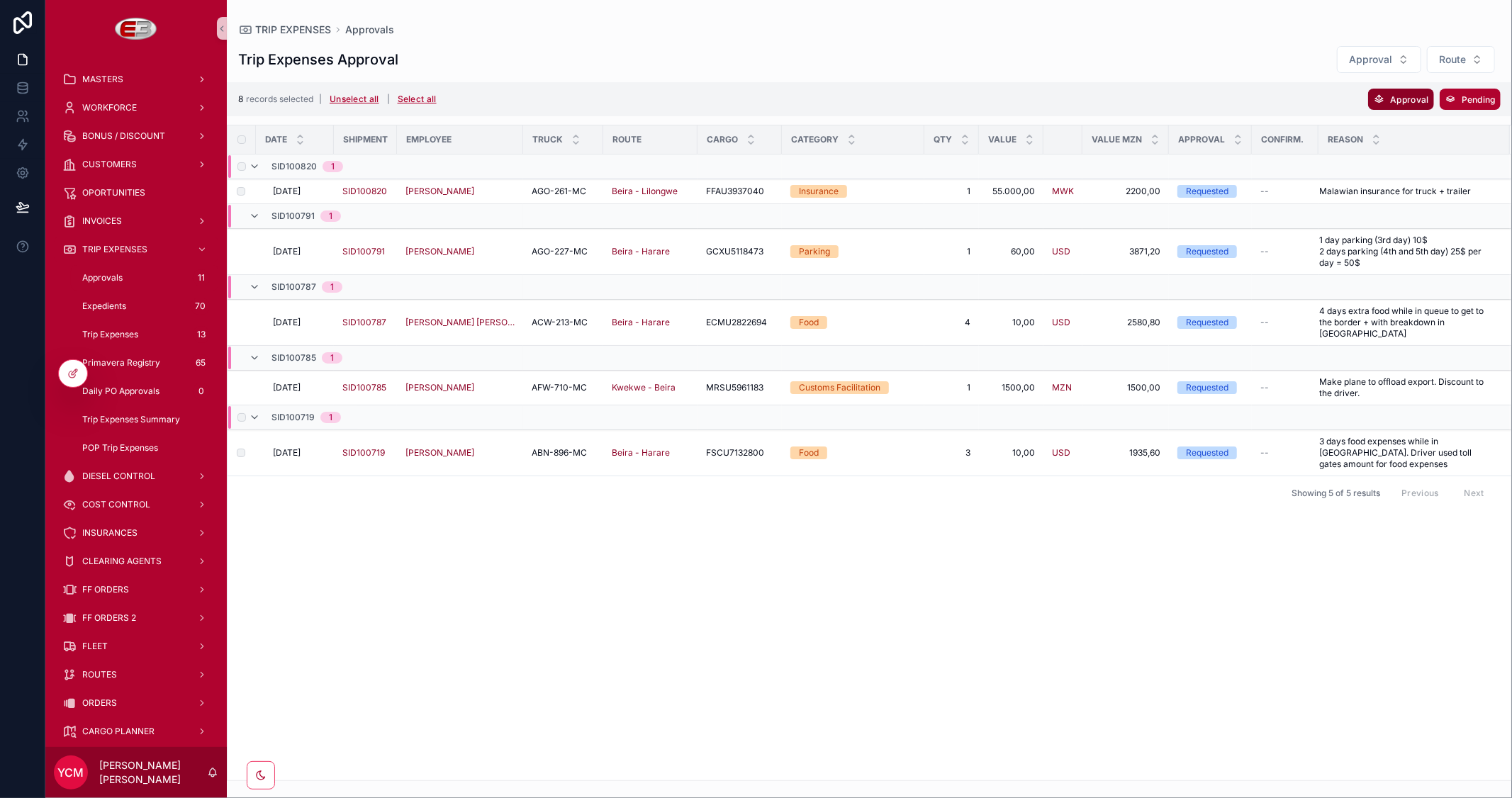
click at [1407, 101] on span "Approval" at bounding box center [1409, 99] width 38 height 11
click at [1464, 73] on icon "scrollable content" at bounding box center [1470, 71] width 11 height 11
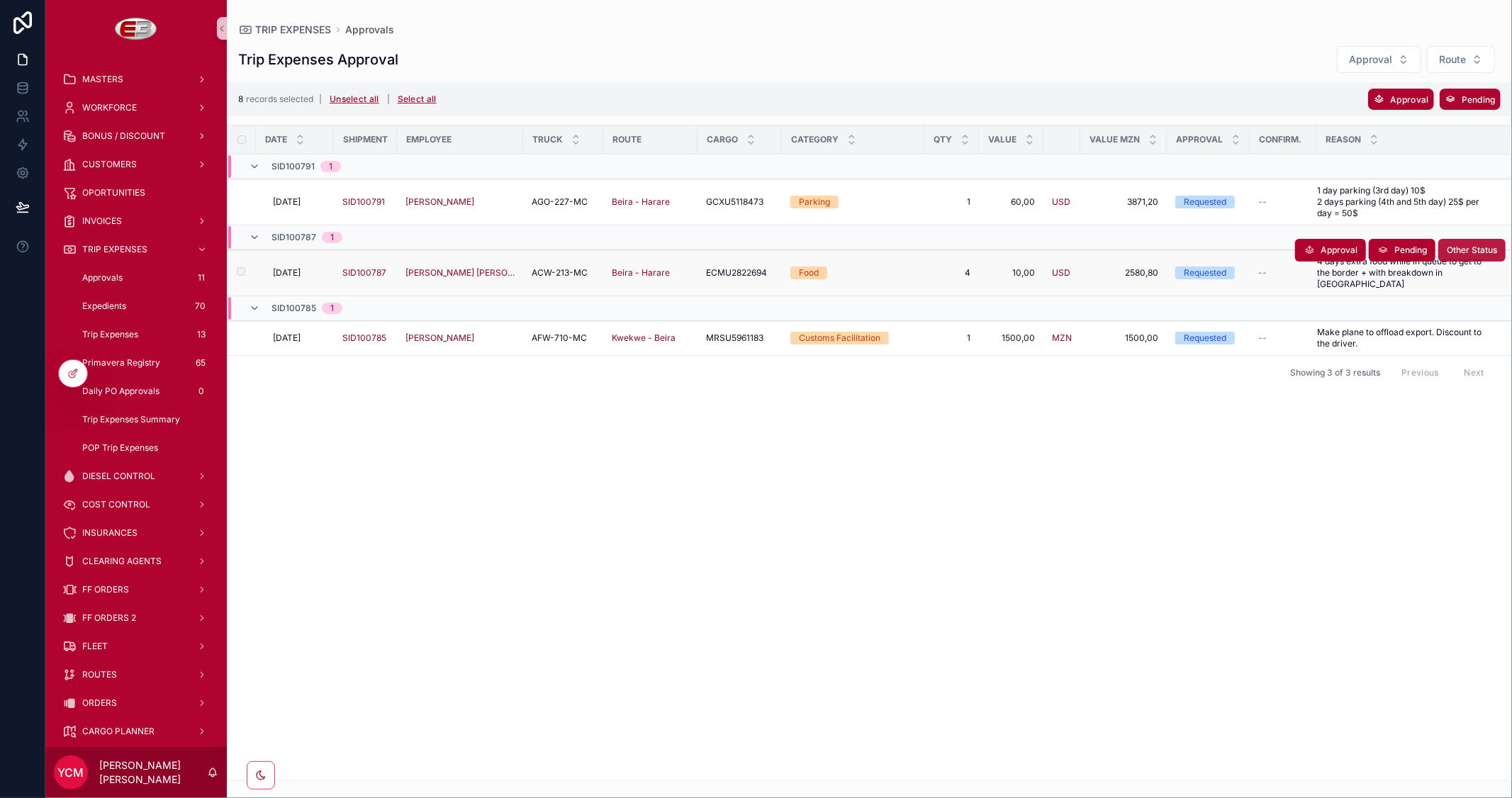
click at [1455, 247] on span "Other Status" at bounding box center [1471, 251] width 50 height 11
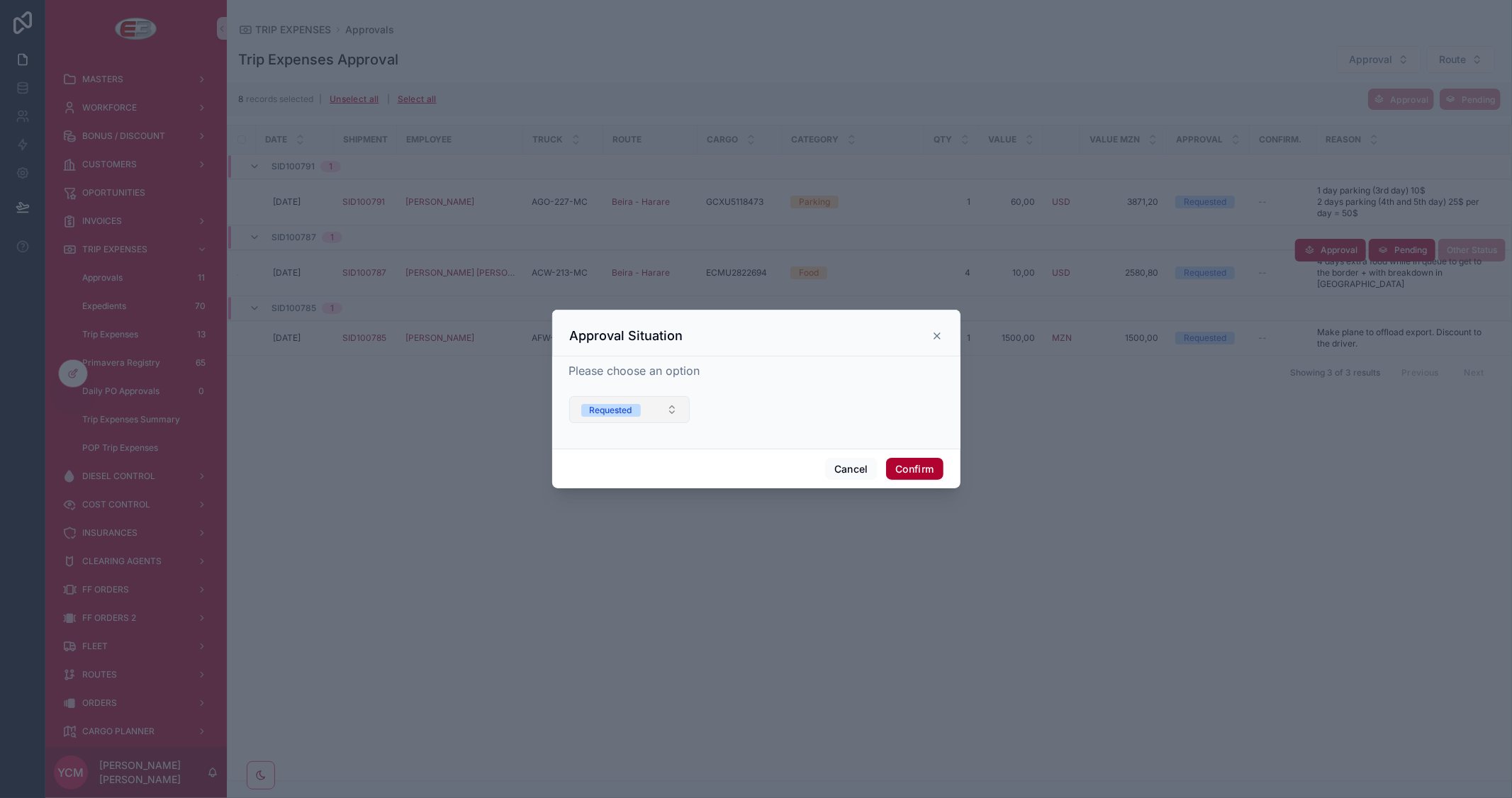
click at [631, 409] on div "Requested" at bounding box center [611, 410] width 43 height 13
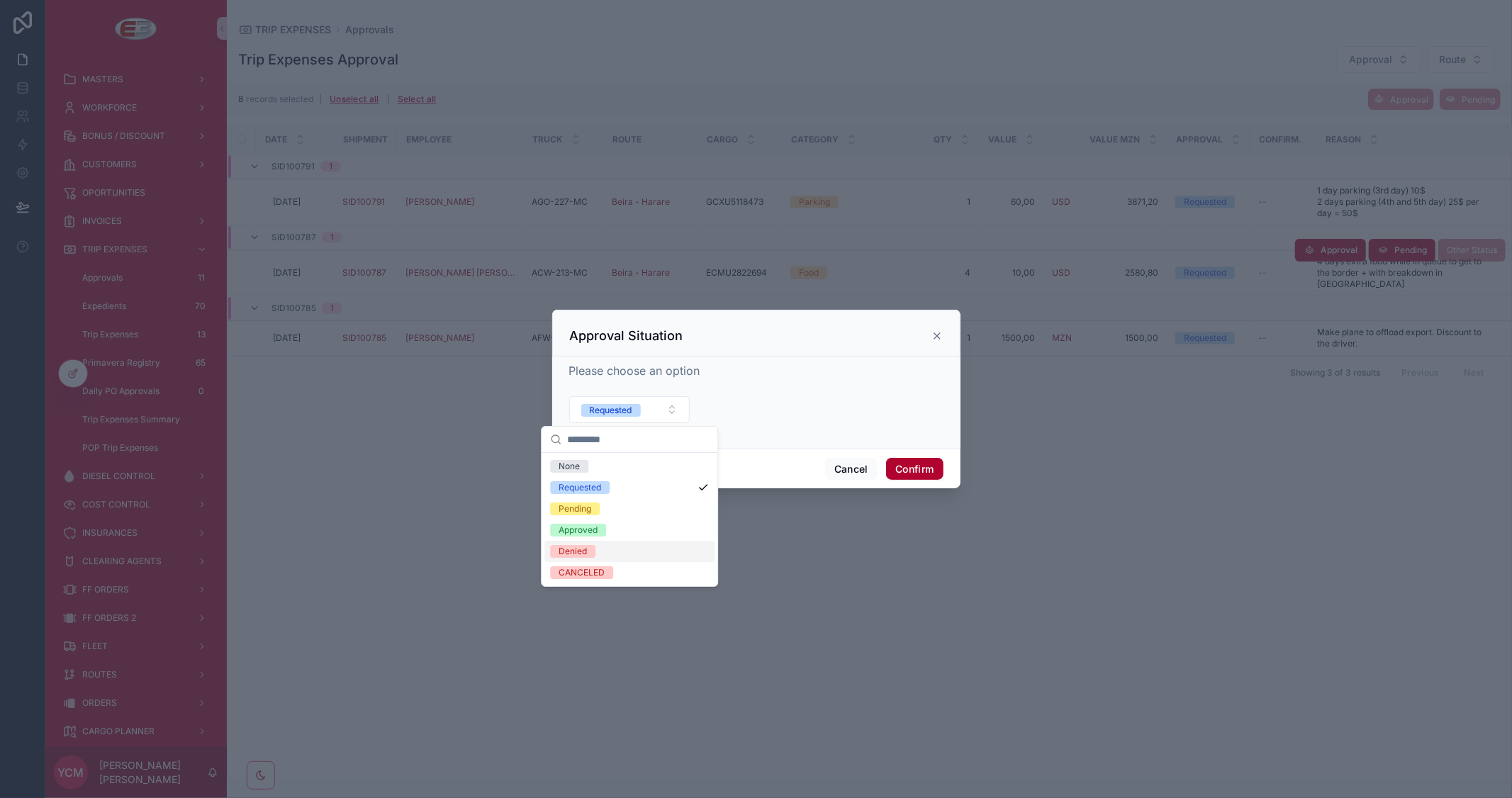
click at [586, 547] on div "Denied" at bounding box center [573, 551] width 29 height 13
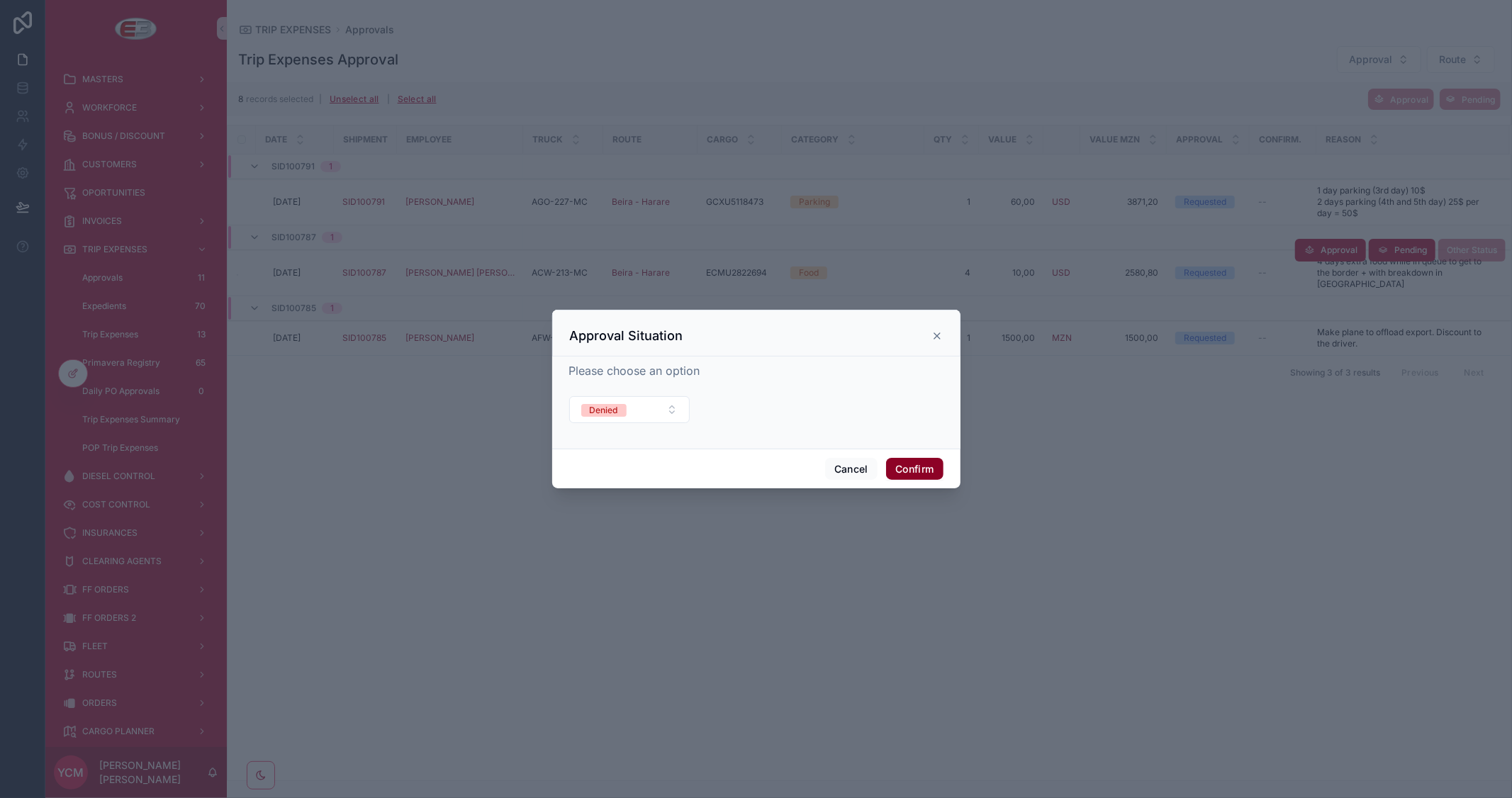
click at [941, 473] on button "Confirm" at bounding box center [914, 469] width 57 height 23
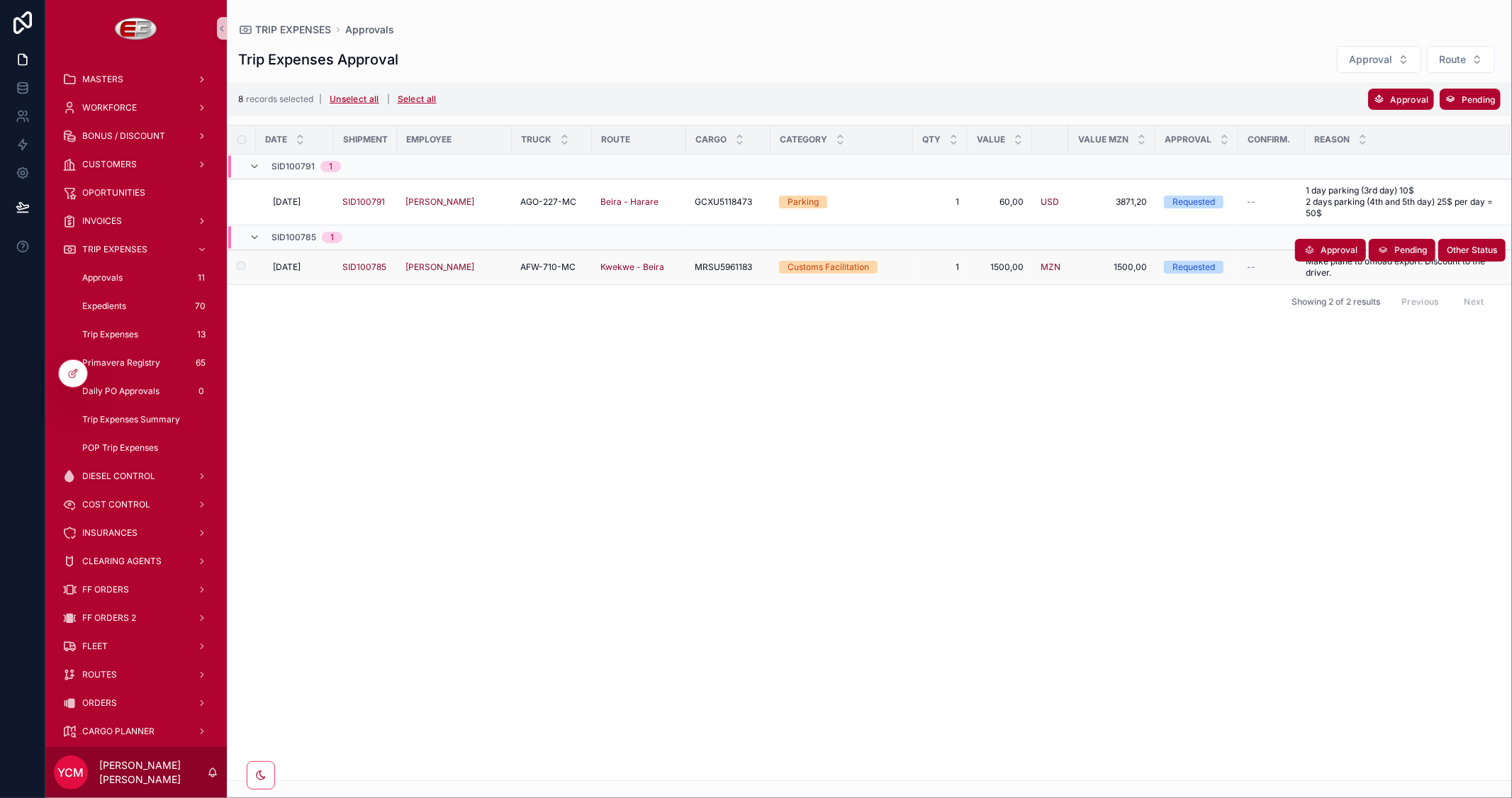
click at [288, 268] on span "[DATE]" at bounding box center [287, 267] width 28 height 11
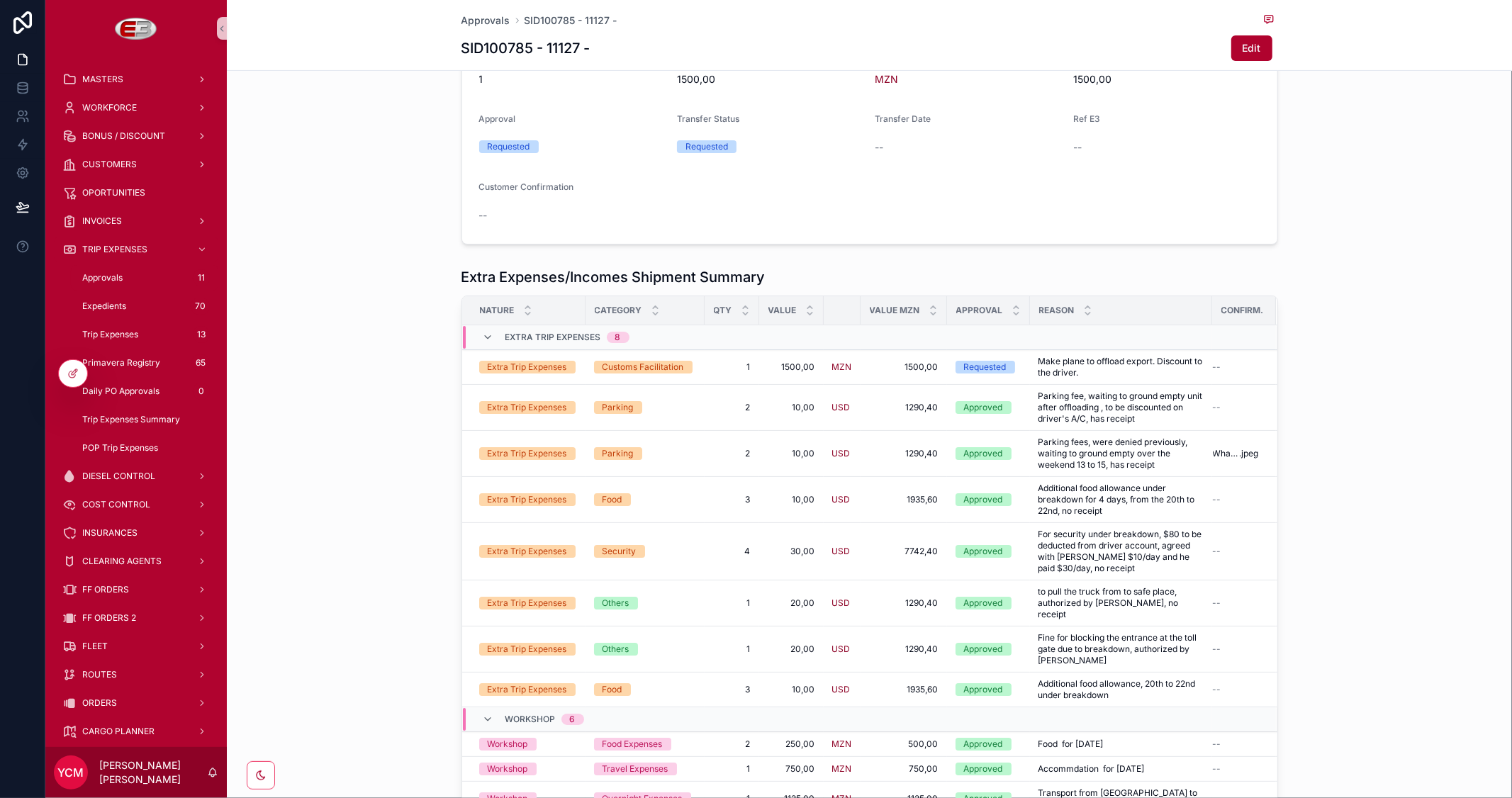
scroll to position [283, 0]
click at [485, 16] on span "Approvals" at bounding box center [486, 20] width 49 height 14
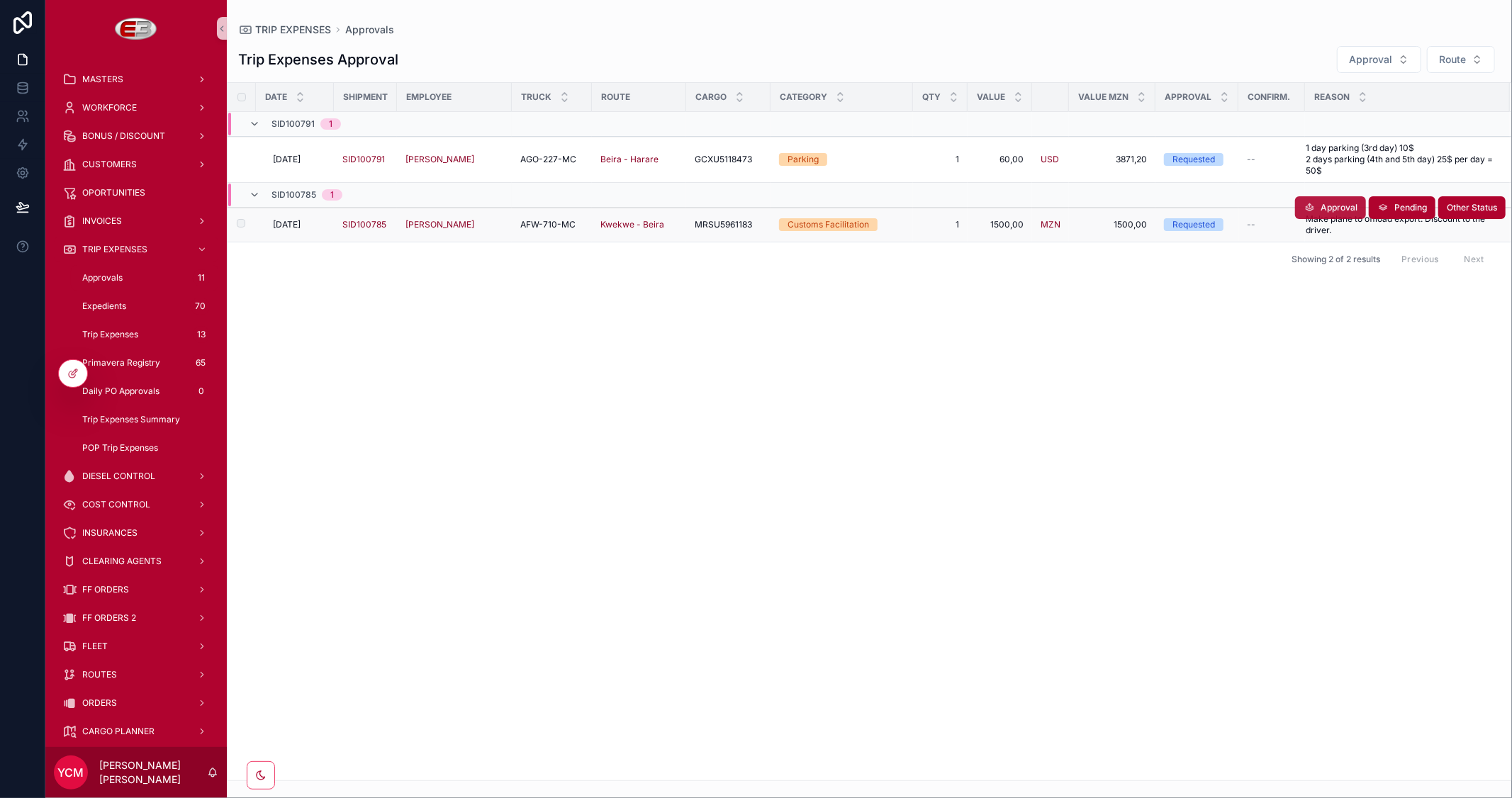
click at [1347, 211] on span "Approval" at bounding box center [1338, 208] width 37 height 11
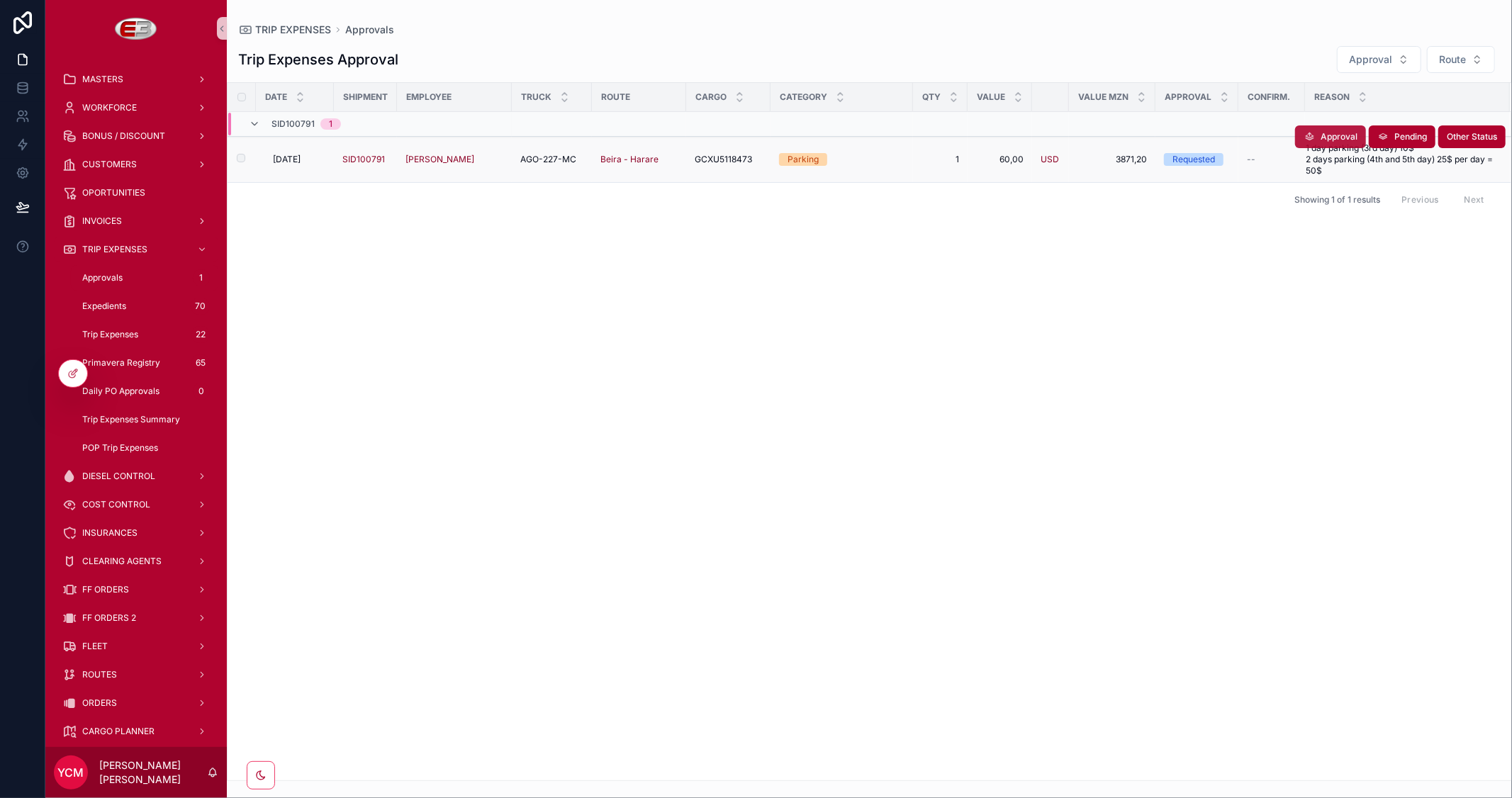
click at [1315, 135] on button "Approval" at bounding box center [1330, 137] width 71 height 23
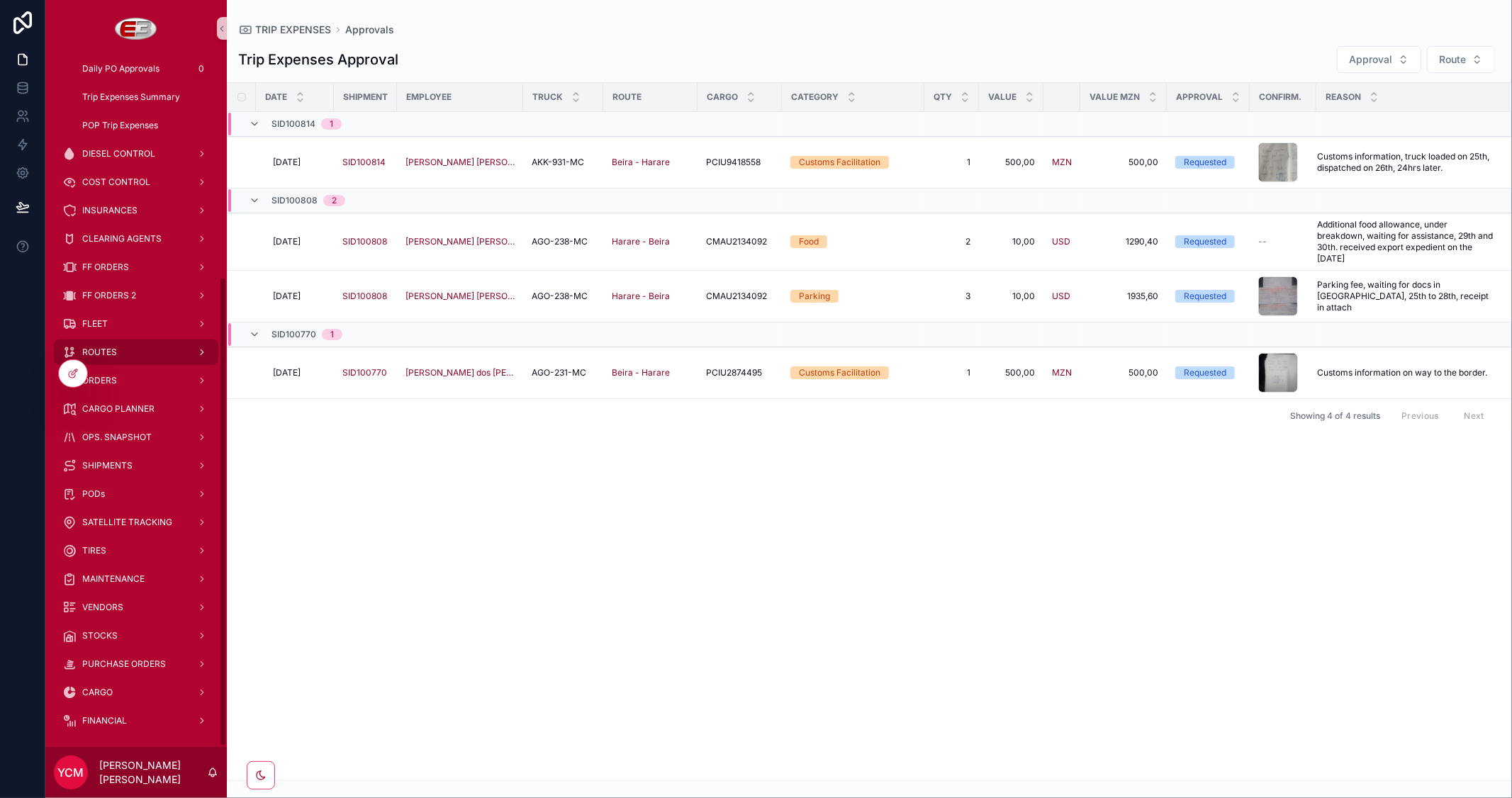
scroll to position [327, 0]
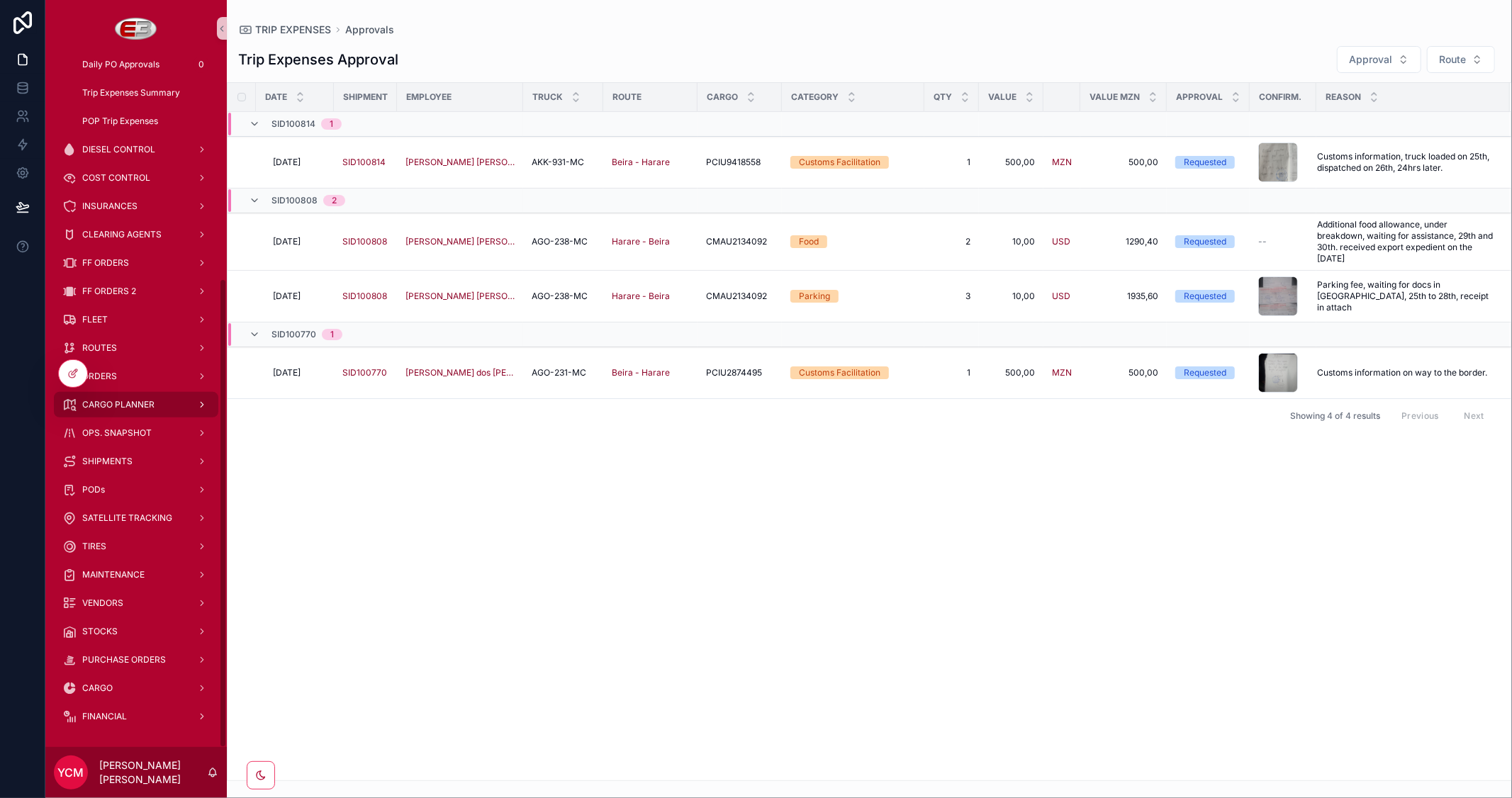
click at [131, 401] on span "CARGO PLANNER" at bounding box center [118, 405] width 72 height 11
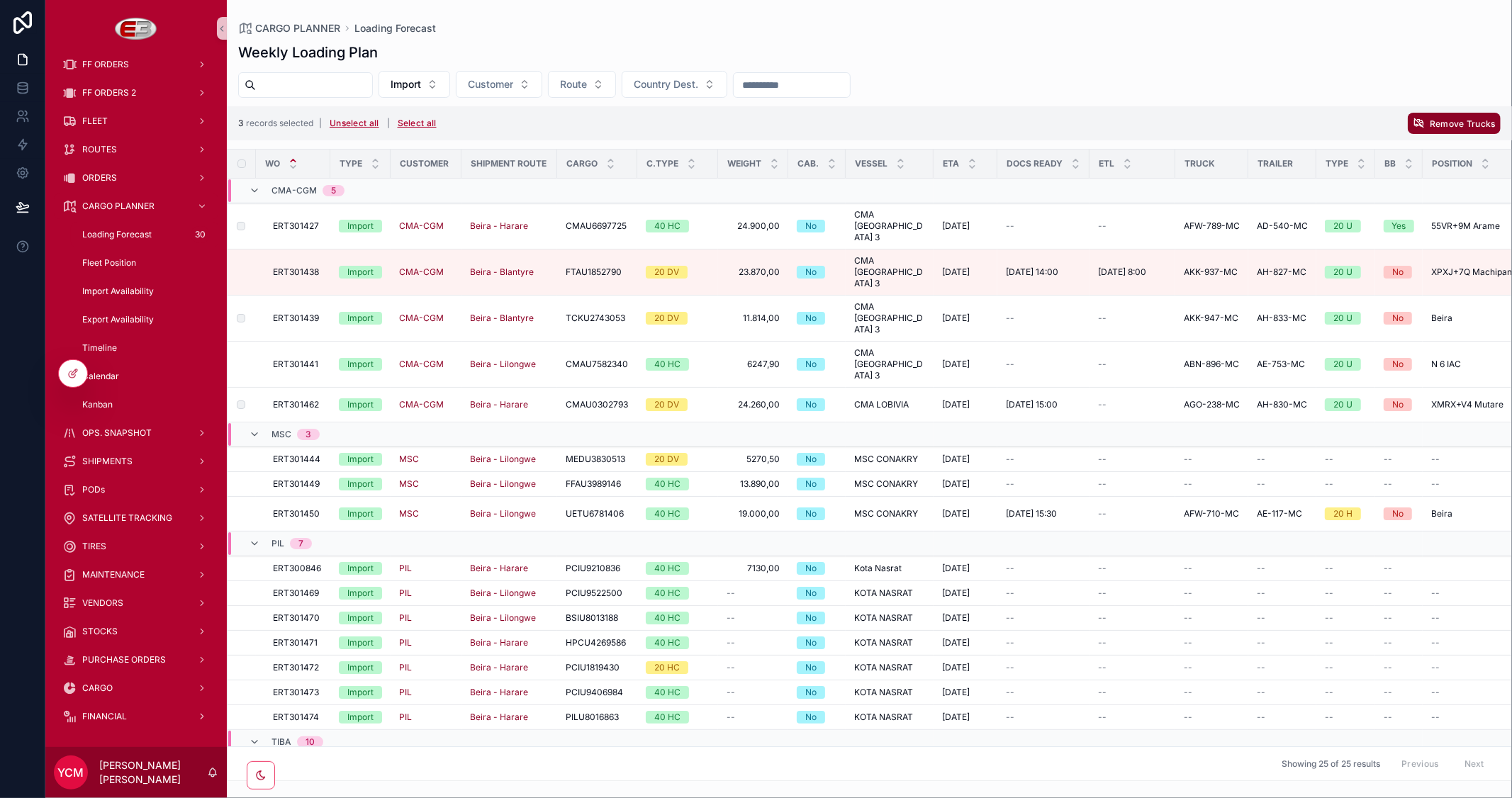
click at [1443, 124] on span "Remove Trucks" at bounding box center [1462, 123] width 66 height 11
click at [1473, 93] on icon "scrollable content" at bounding box center [1477, 96] width 11 height 11
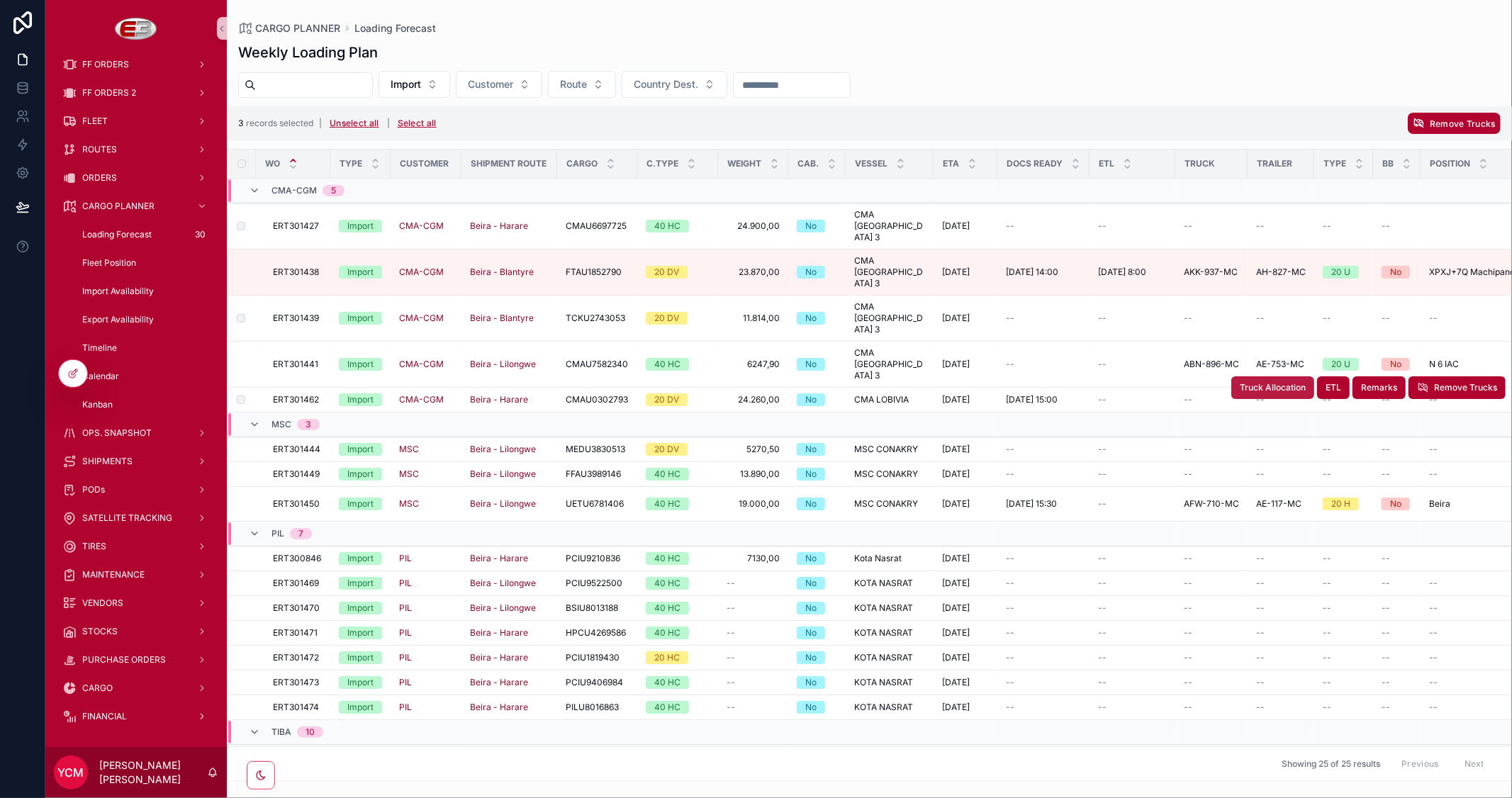
click at [1251, 382] on span "Truck Allocation" at bounding box center [1272, 388] width 66 height 11
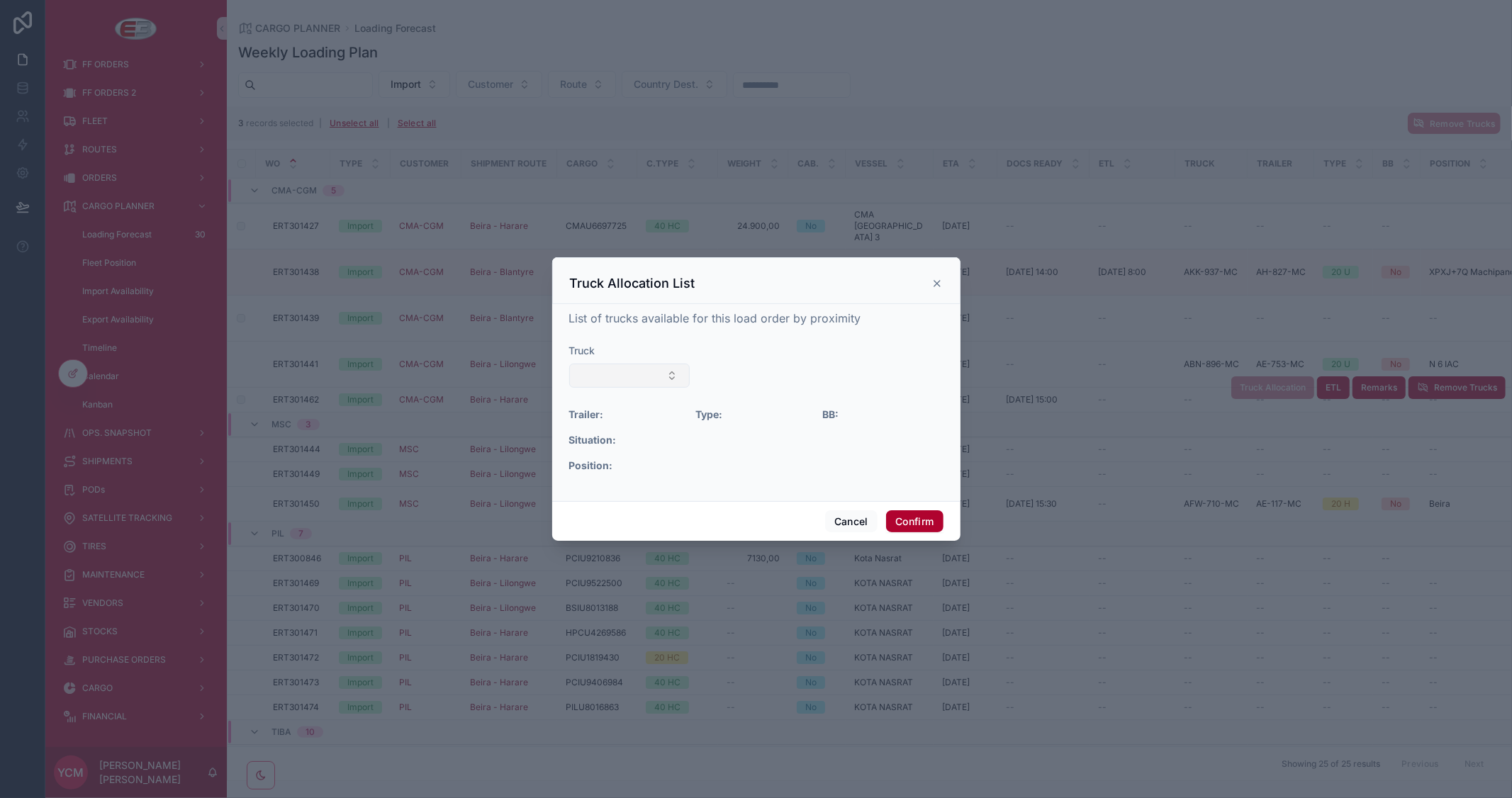
click at [663, 369] on button "Select Button" at bounding box center [630, 375] width 121 height 24
click at [858, 526] on button "Cancel" at bounding box center [851, 522] width 52 height 23
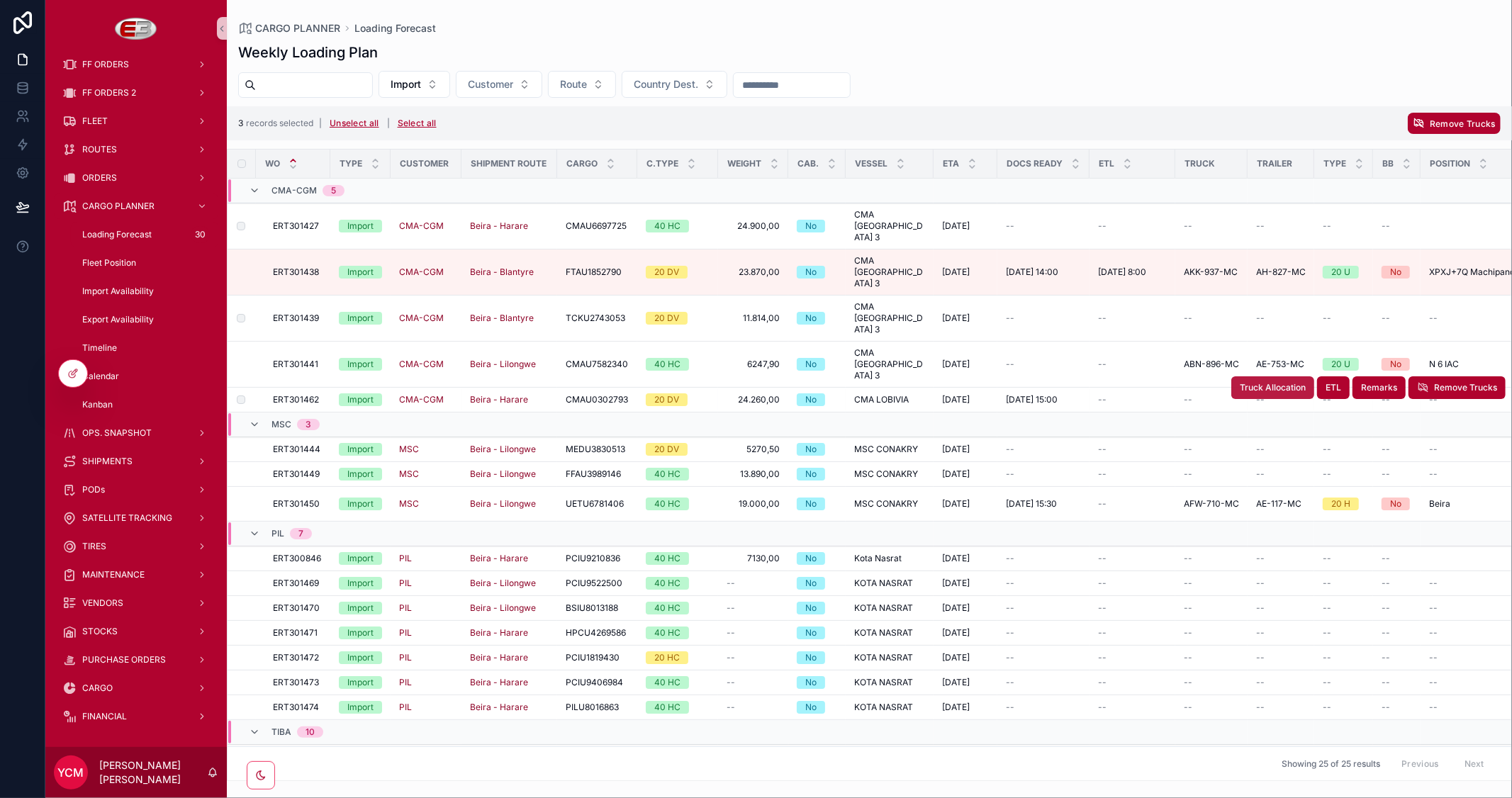
click at [1231, 376] on button "Truck Allocation" at bounding box center [1272, 388] width 83 height 23
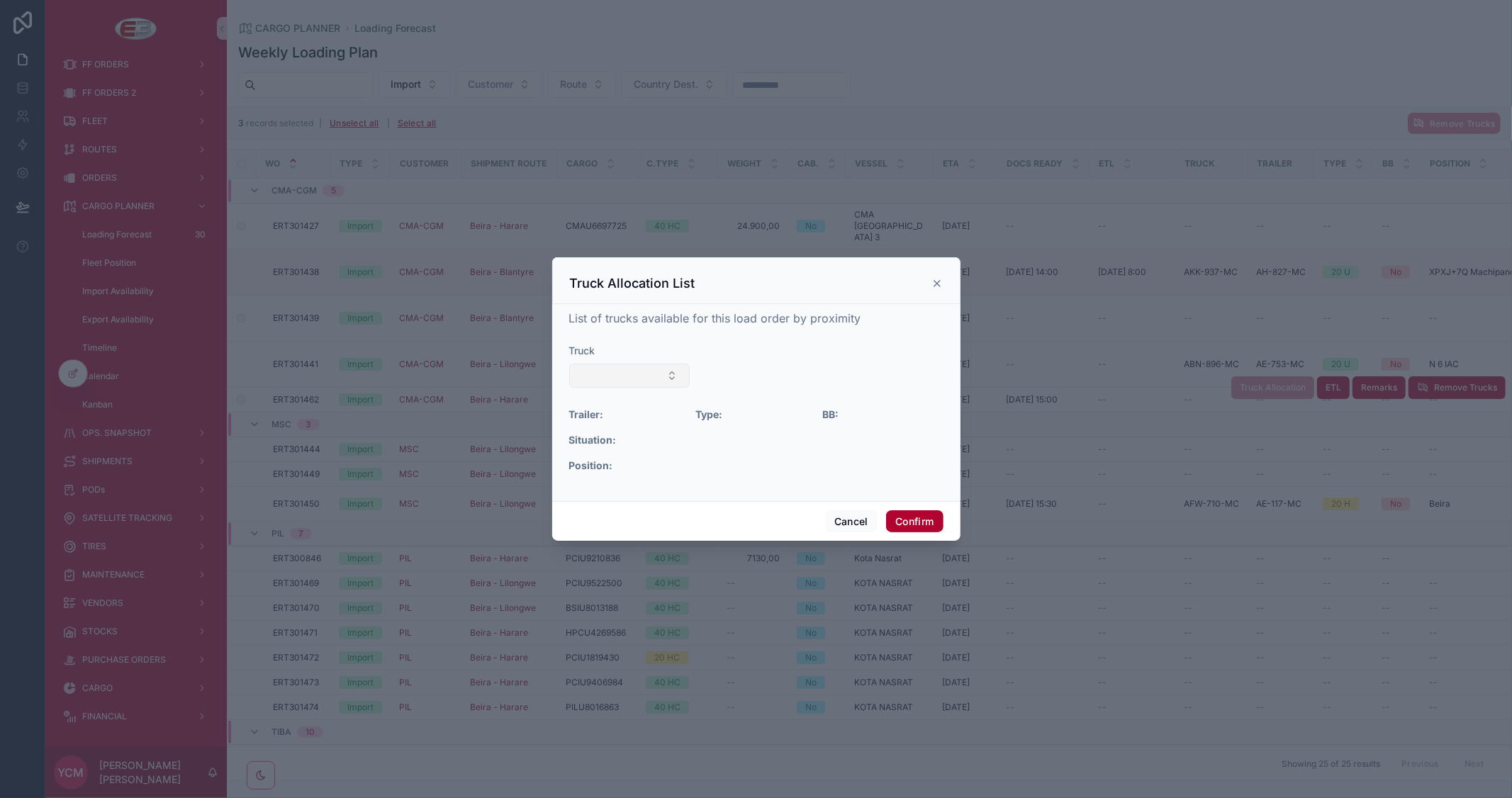
click at [655, 378] on button "Select Button" at bounding box center [630, 375] width 121 height 24
click at [854, 516] on button "Cancel" at bounding box center [851, 522] width 52 height 23
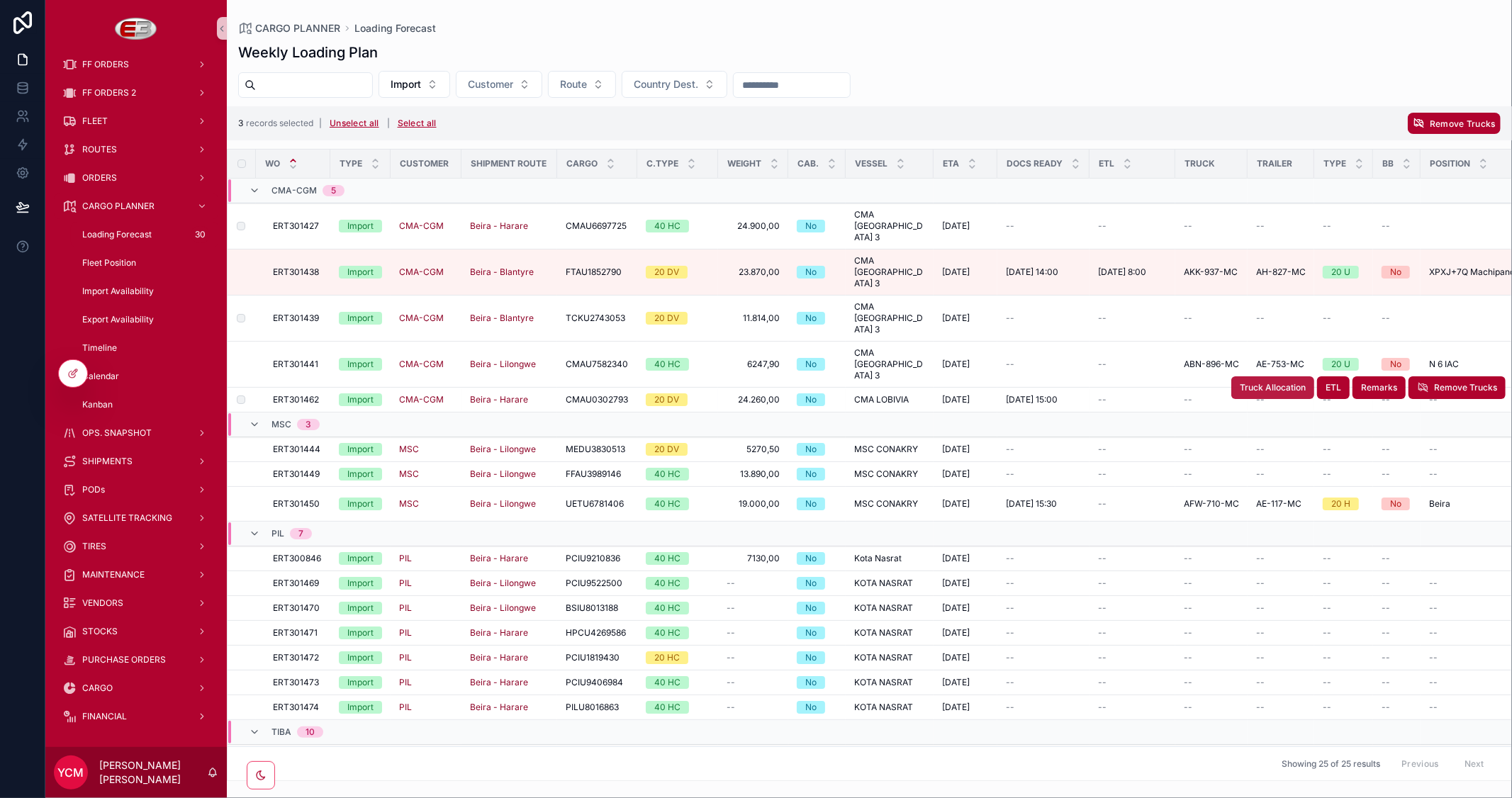
click at [1246, 382] on span "Truck Allocation" at bounding box center [1272, 388] width 66 height 11
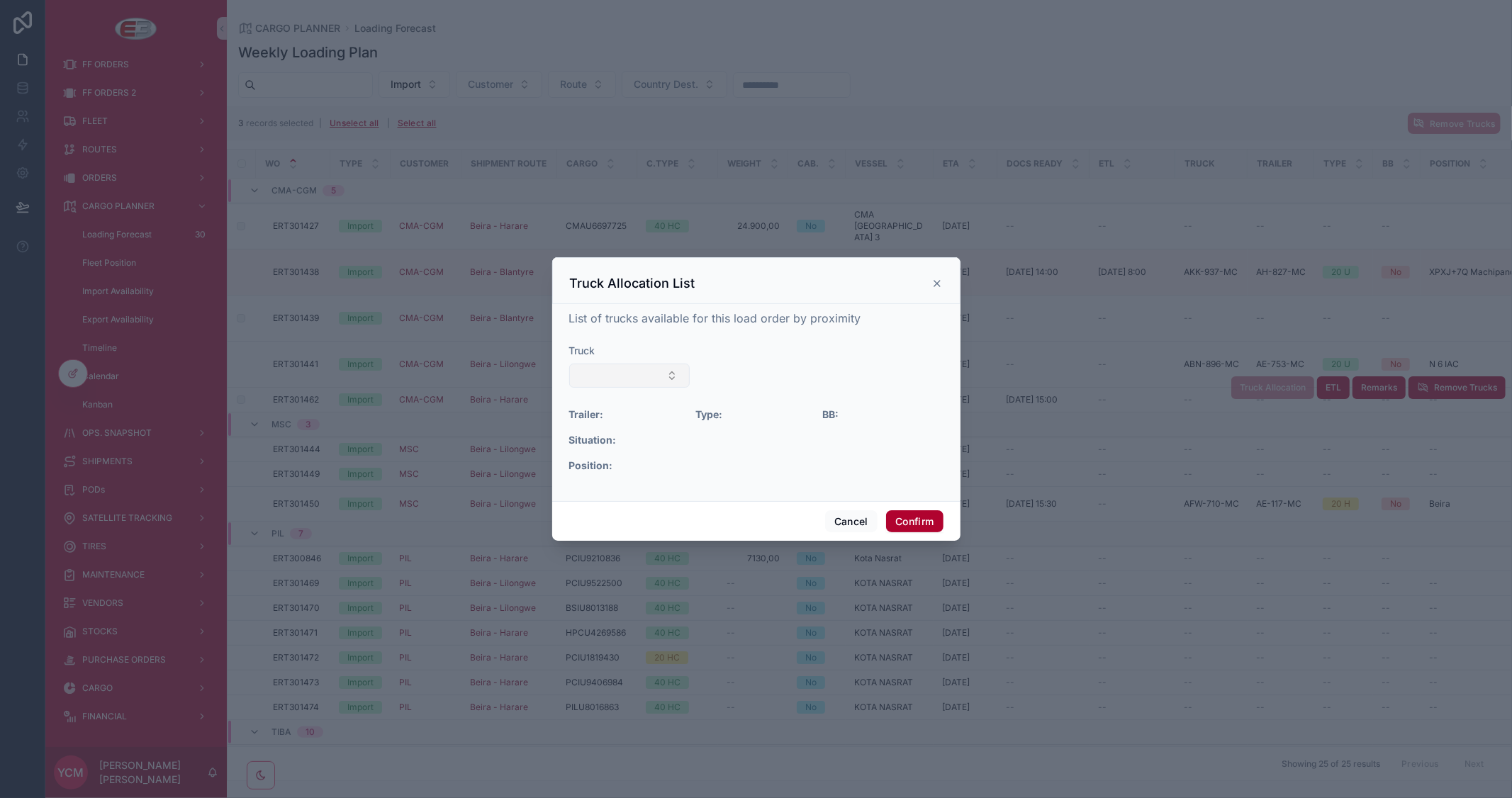
click at [640, 370] on button "Select Button" at bounding box center [630, 375] width 121 height 24
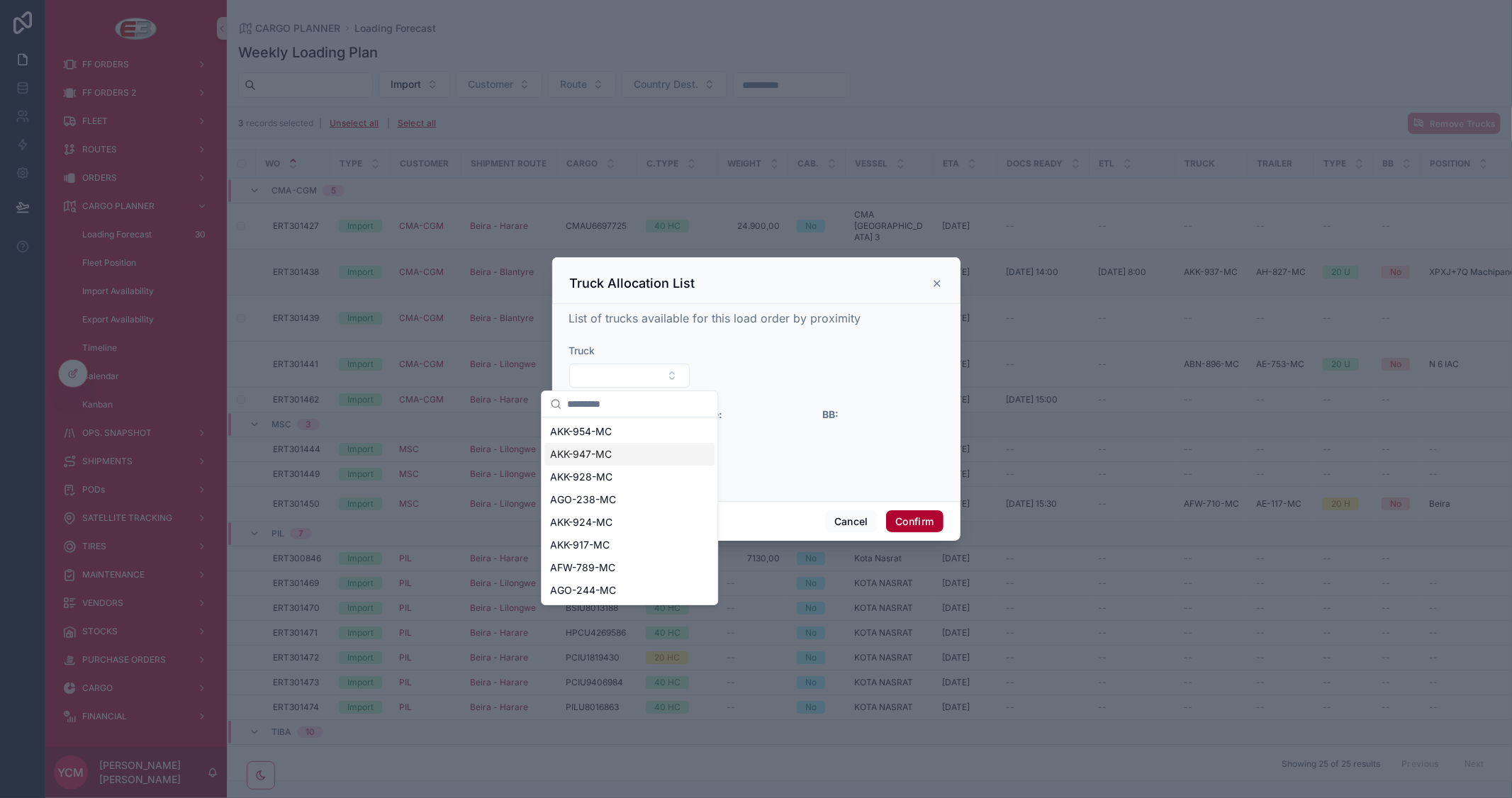
click at [603, 450] on span "AKK-947-MC" at bounding box center [580, 454] width 61 height 14
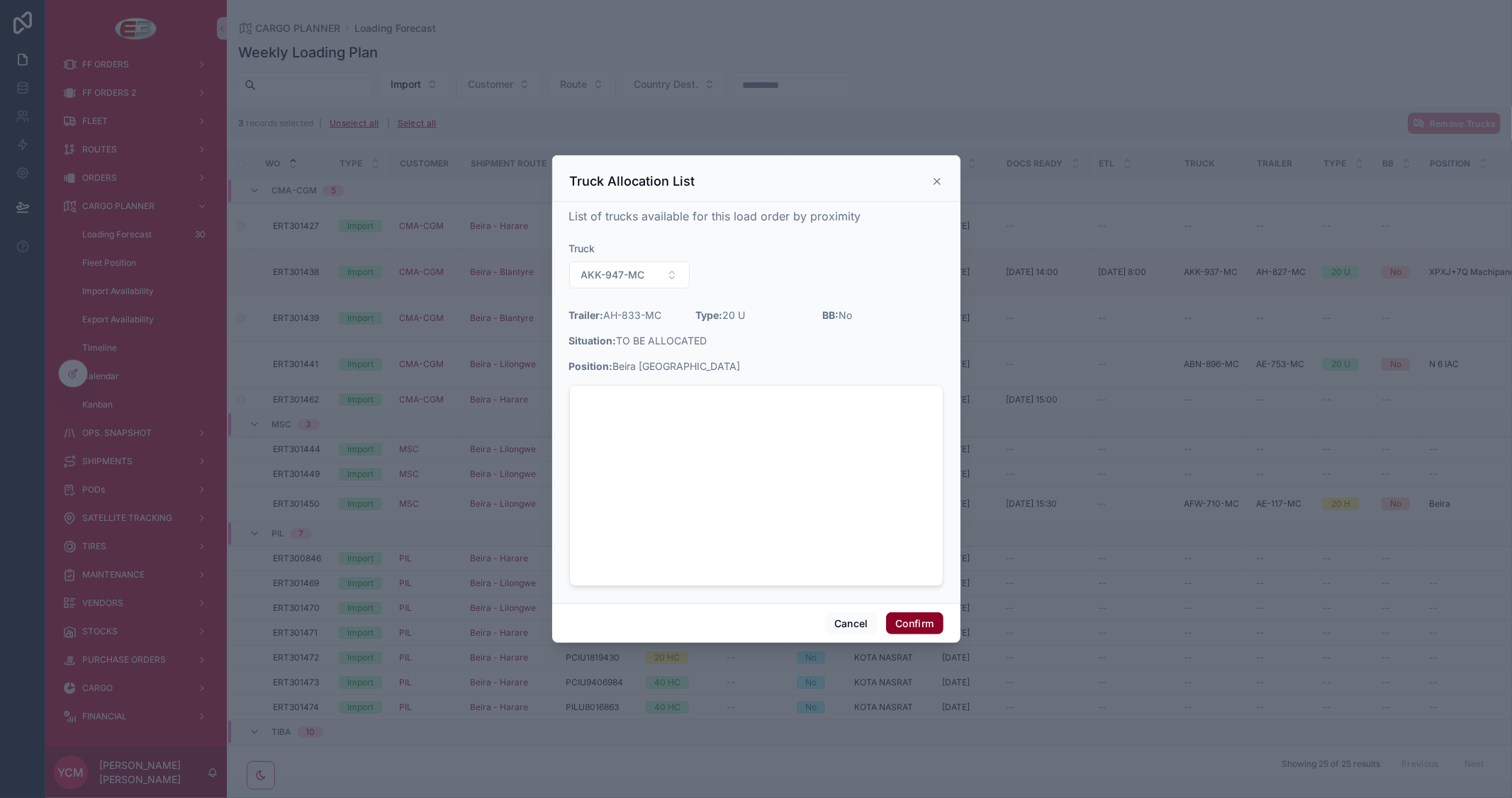
click at [919, 622] on button "Confirm" at bounding box center [914, 624] width 57 height 23
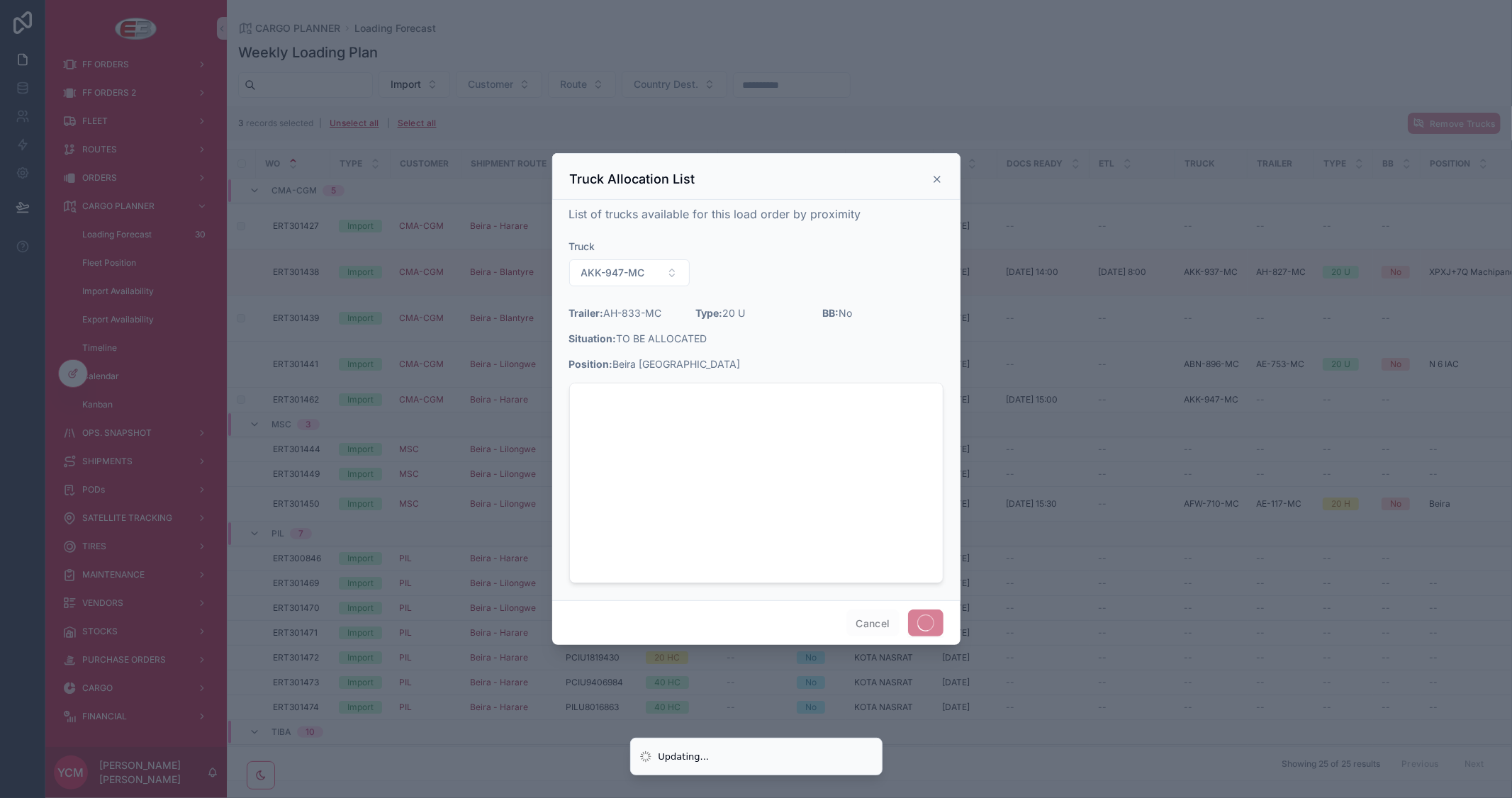
click at [938, 179] on icon at bounding box center [937, 179] width 11 height 11
